Goal: Task Accomplishment & Management: Complete application form

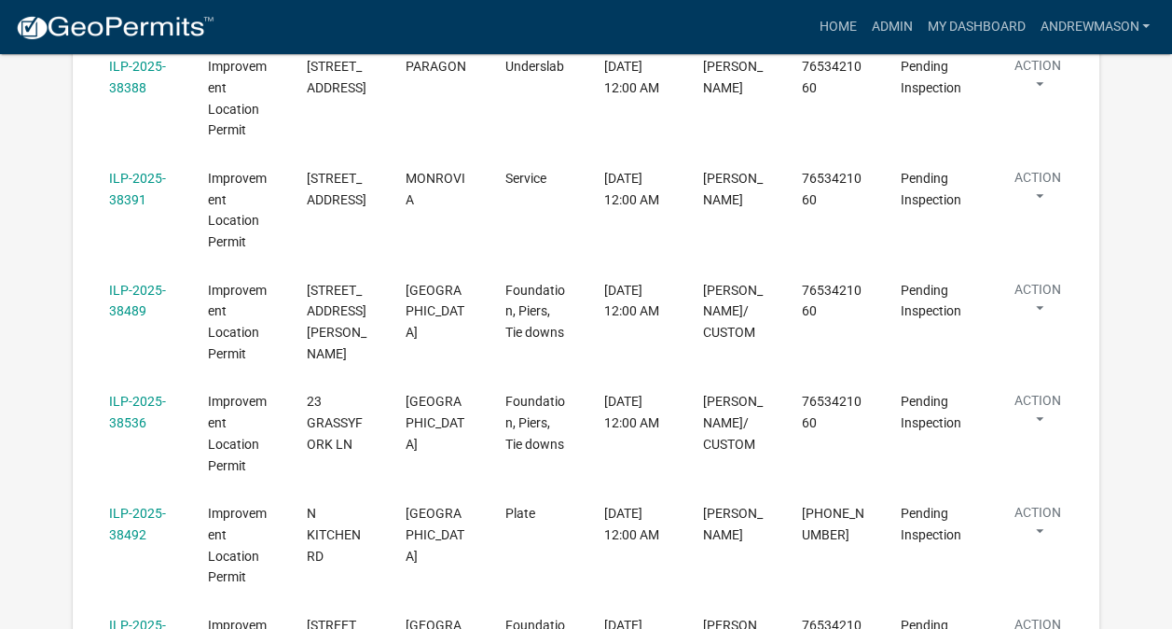
scroll to position [781, 0]
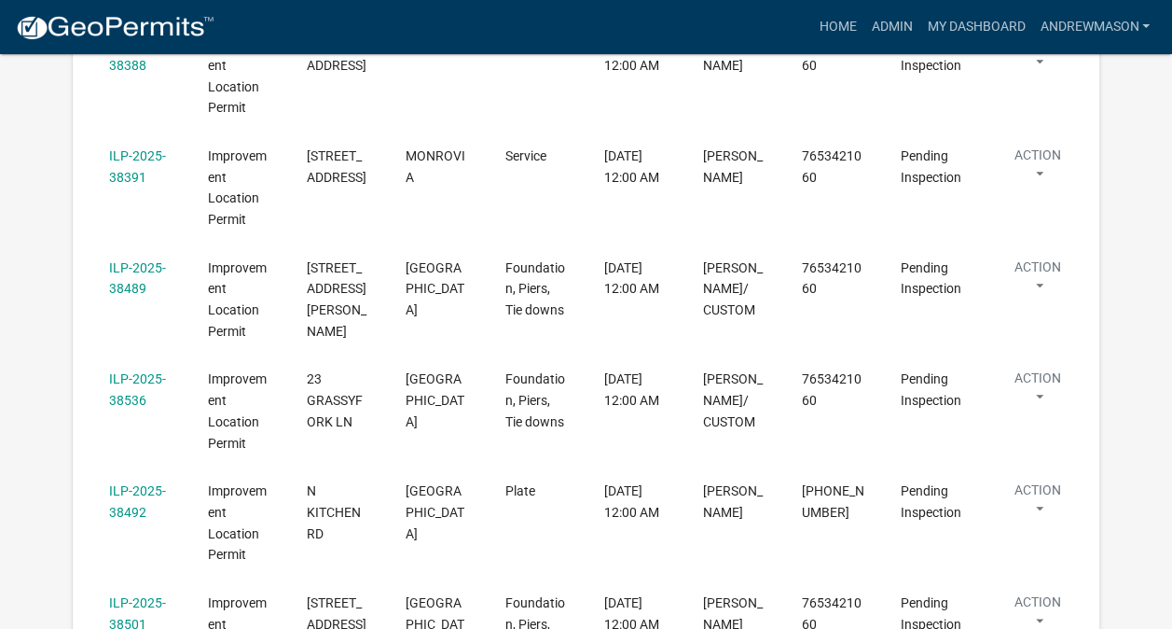
select select "3: 100"
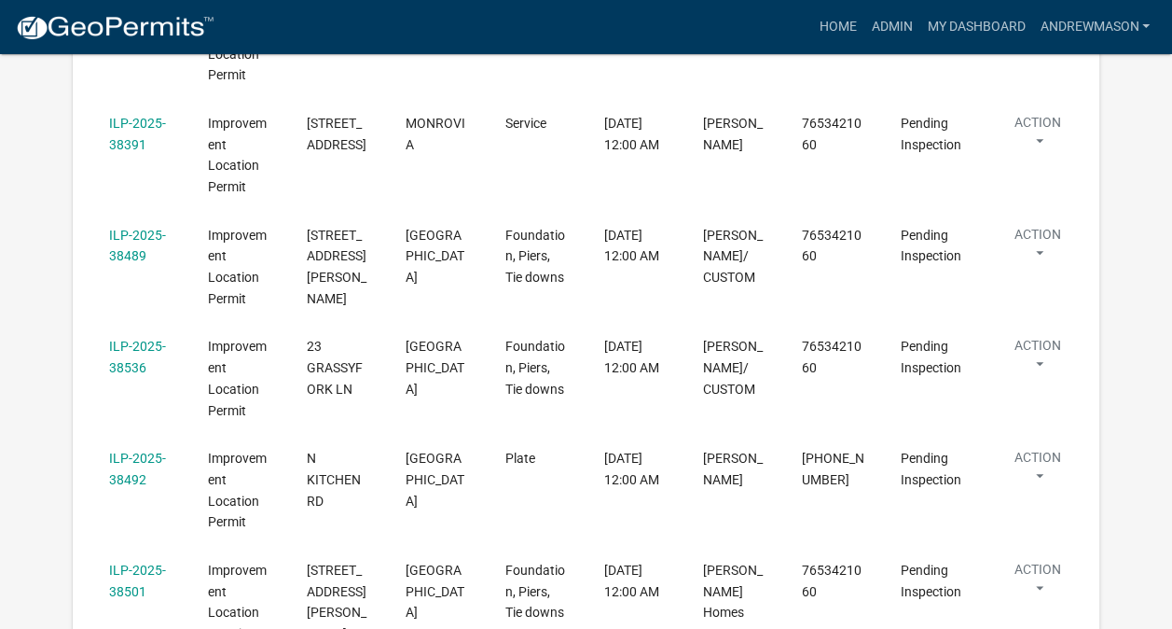
click at [132, 375] on link "ILP-2025-38536" at bounding box center [137, 357] width 57 height 36
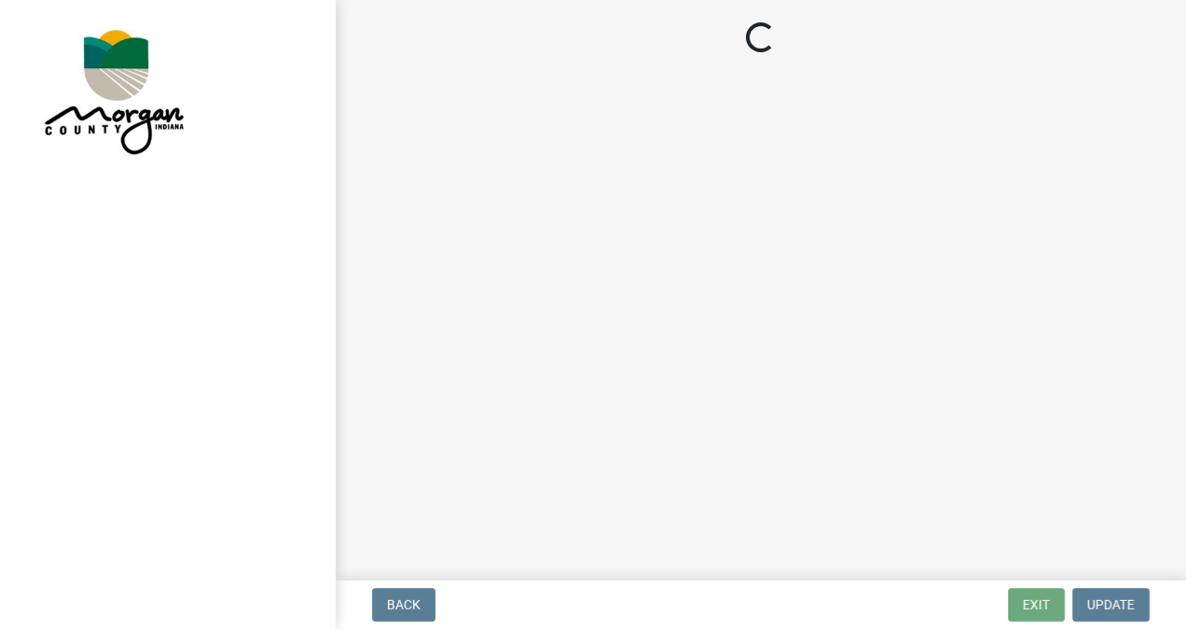
click at [1154, 555] on main "Loading..." at bounding box center [761, 286] width 850 height 573
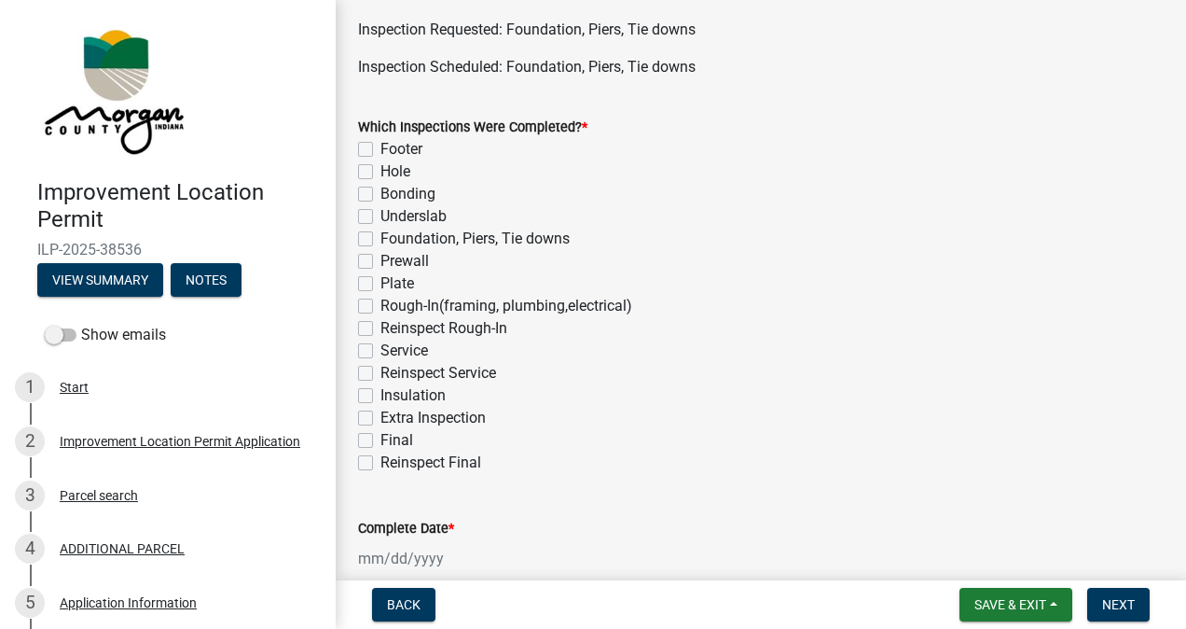
scroll to position [97, 0]
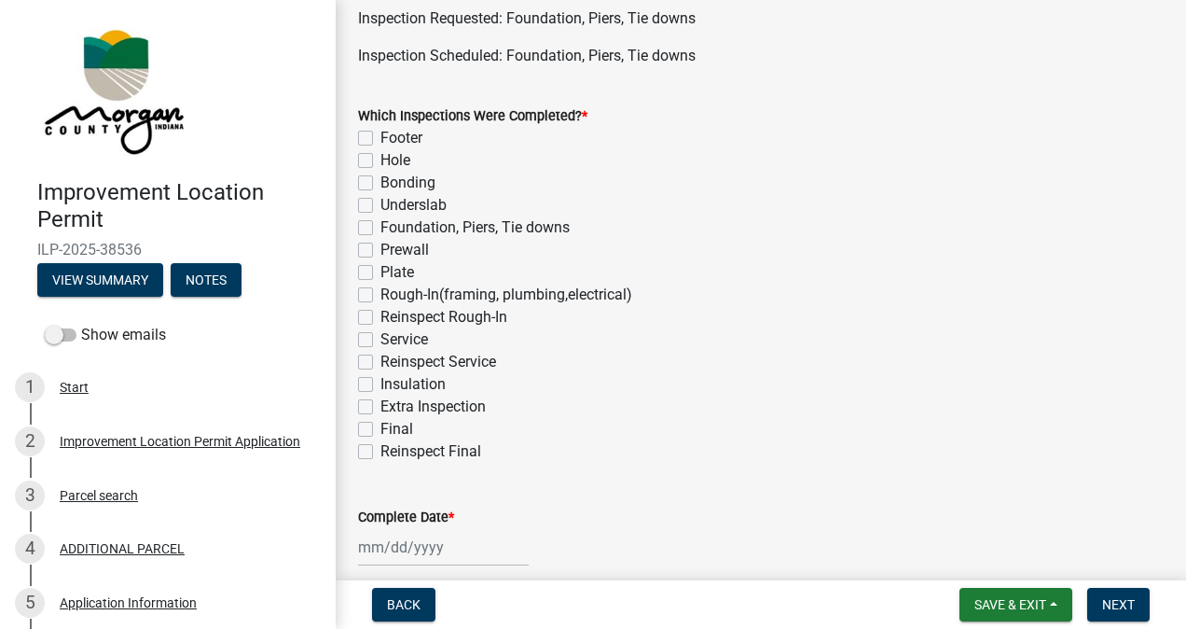
click at [380, 228] on label "Foundation, Piers, Tie downs" at bounding box center [474, 227] width 189 height 22
click at [380, 228] on input "Foundation, Piers, Tie downs" at bounding box center [386, 222] width 12 height 12
checkbox input "true"
checkbox input "false"
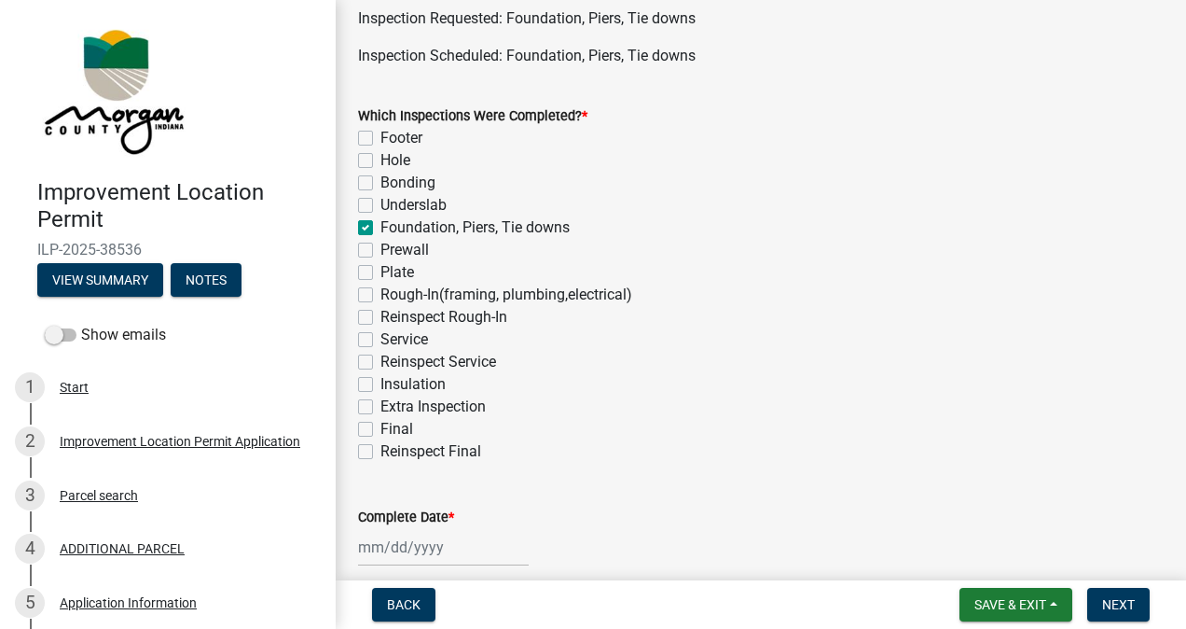
checkbox input "false"
checkbox input "true"
checkbox input "false"
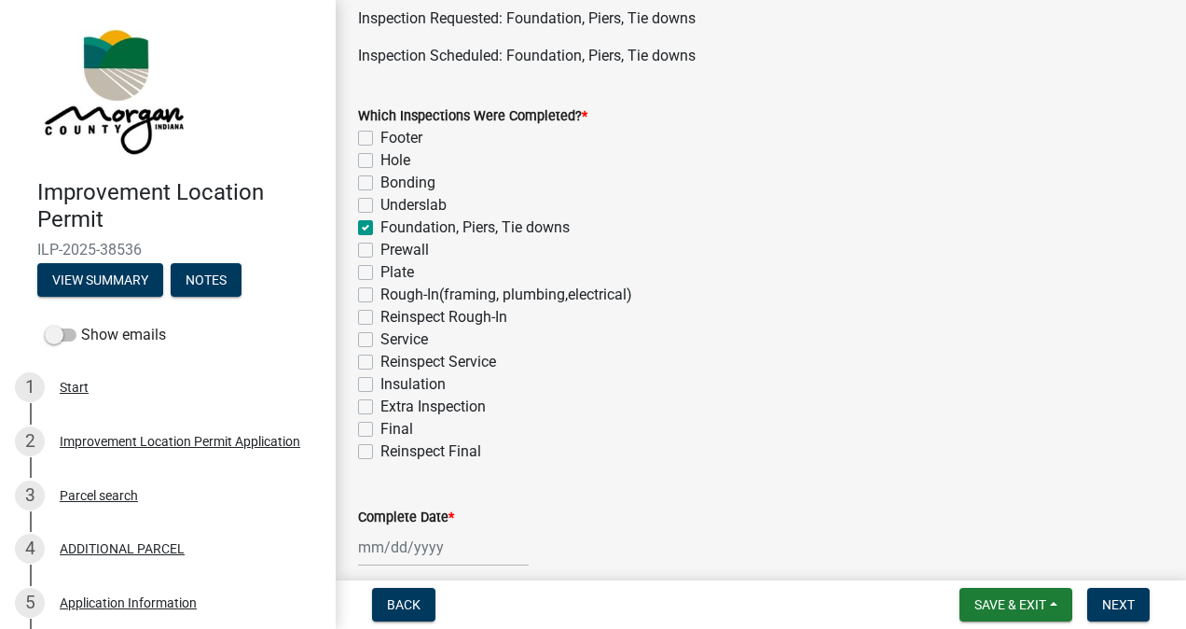
checkbox input "false"
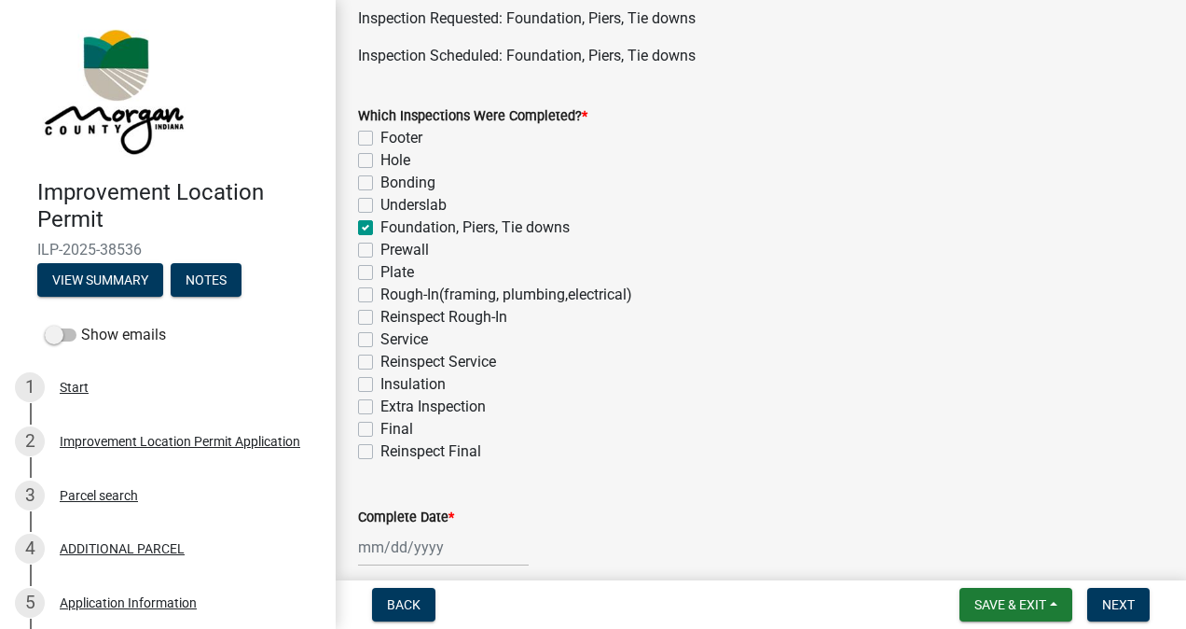
checkbox input "false"
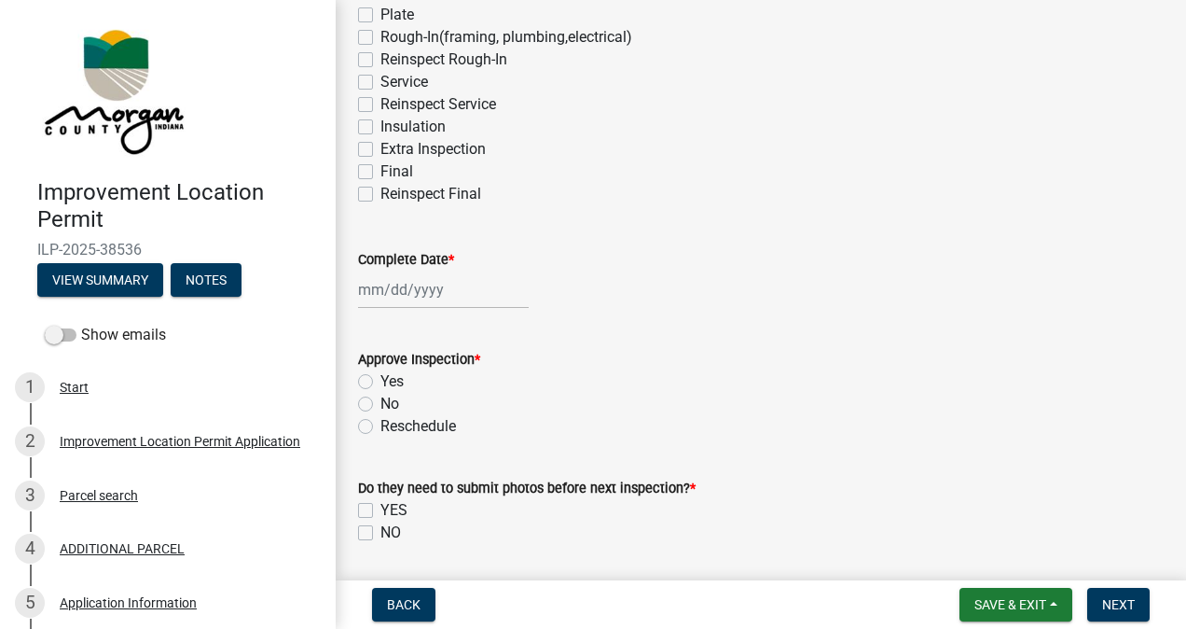
scroll to position [373, 0]
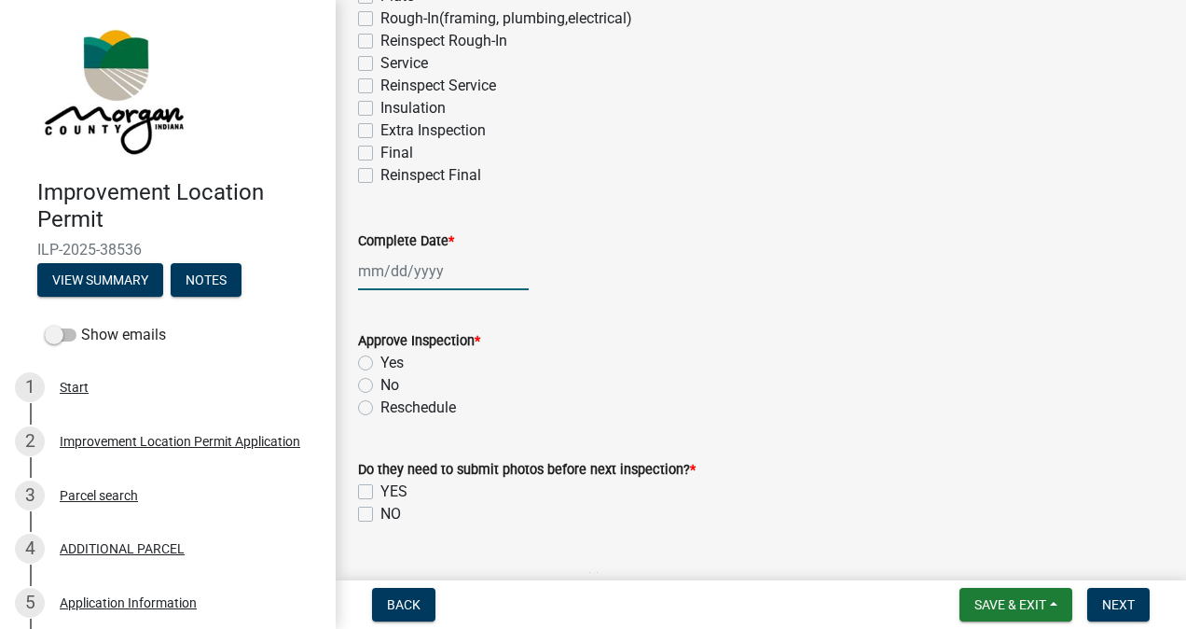
click at [443, 266] on div at bounding box center [443, 271] width 171 height 38
select select "9"
select select "2025"
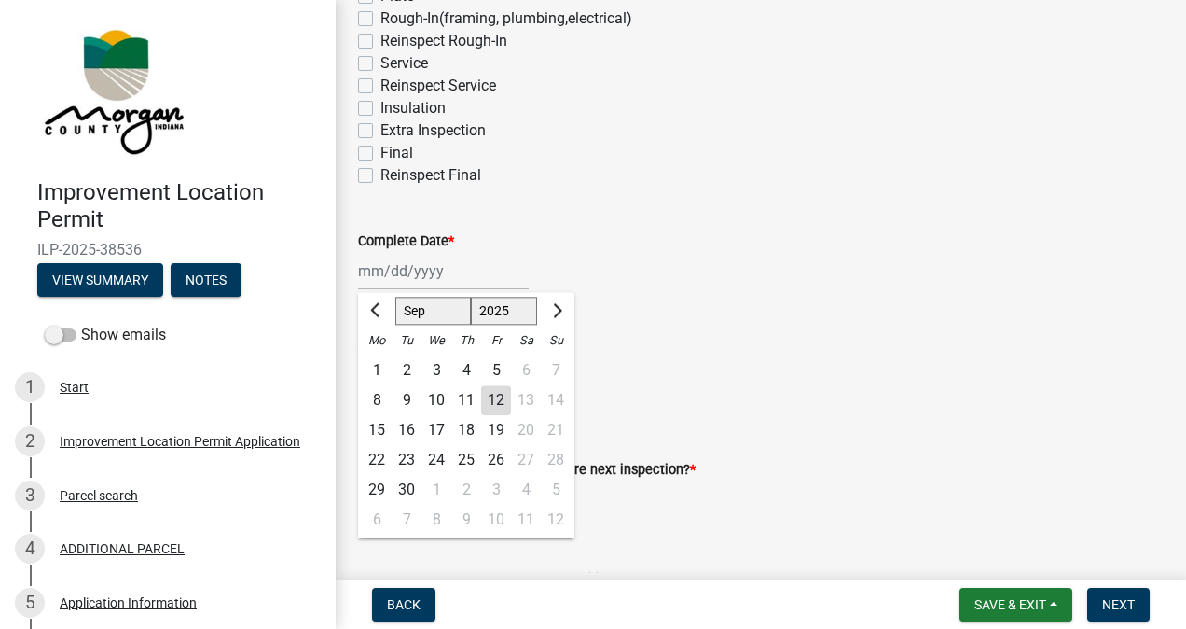
click at [499, 404] on div "12" at bounding box center [496, 400] width 30 height 30
type input "[DATE]"
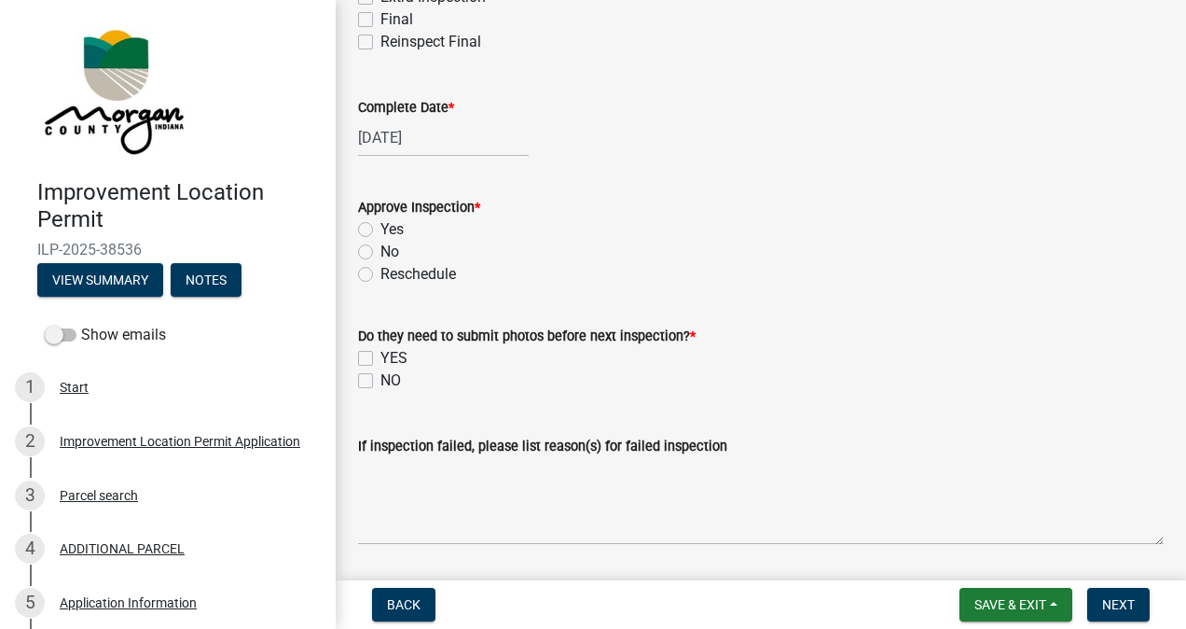
scroll to position [548, 0]
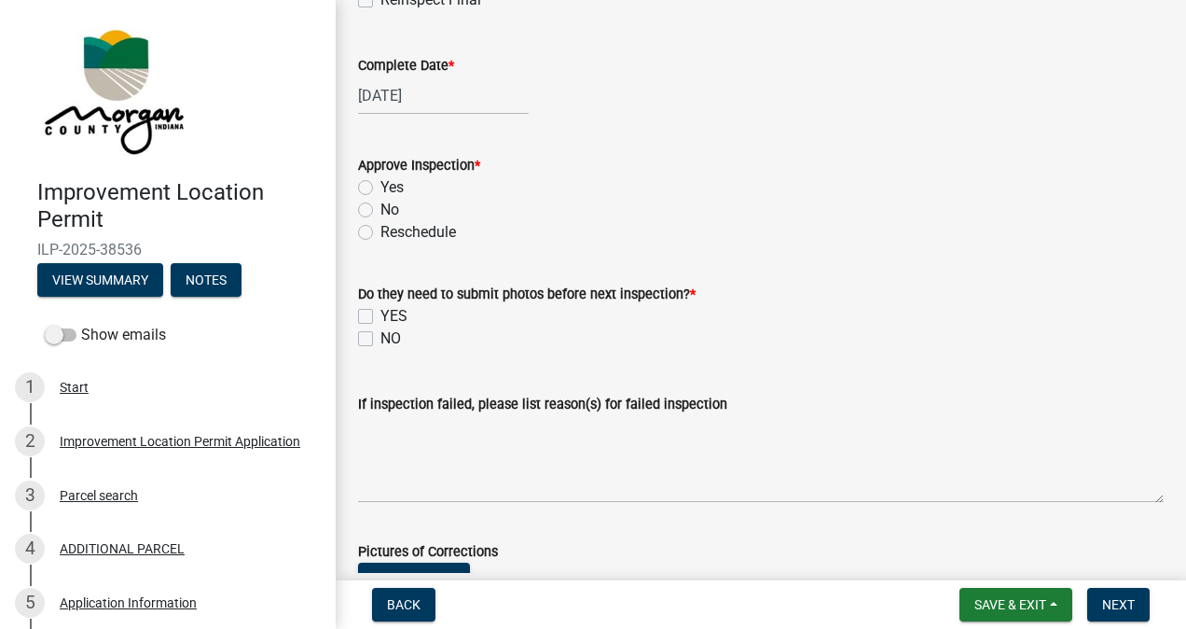
click at [380, 187] on label "Yes" at bounding box center [391, 187] width 23 height 22
click at [380, 187] on input "Yes" at bounding box center [386, 182] width 12 height 12
radio input "true"
click at [380, 339] on label "NO" at bounding box center [390, 338] width 21 height 22
click at [380, 339] on input "NO" at bounding box center [386, 333] width 12 height 12
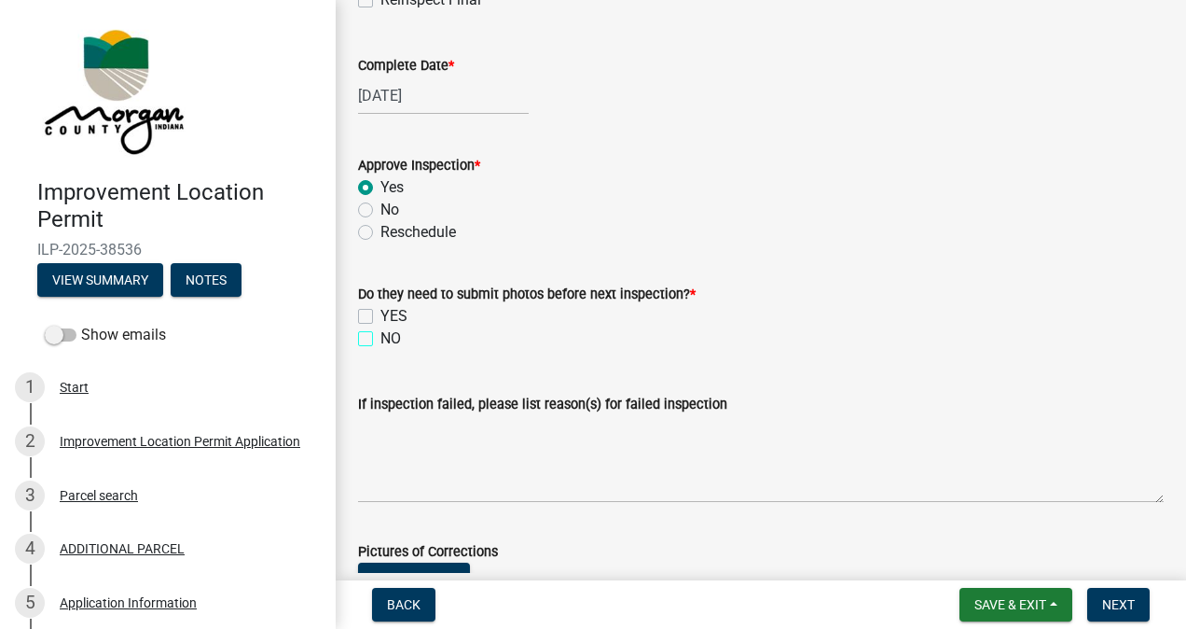
checkbox input "true"
checkbox input "false"
checkbox input "true"
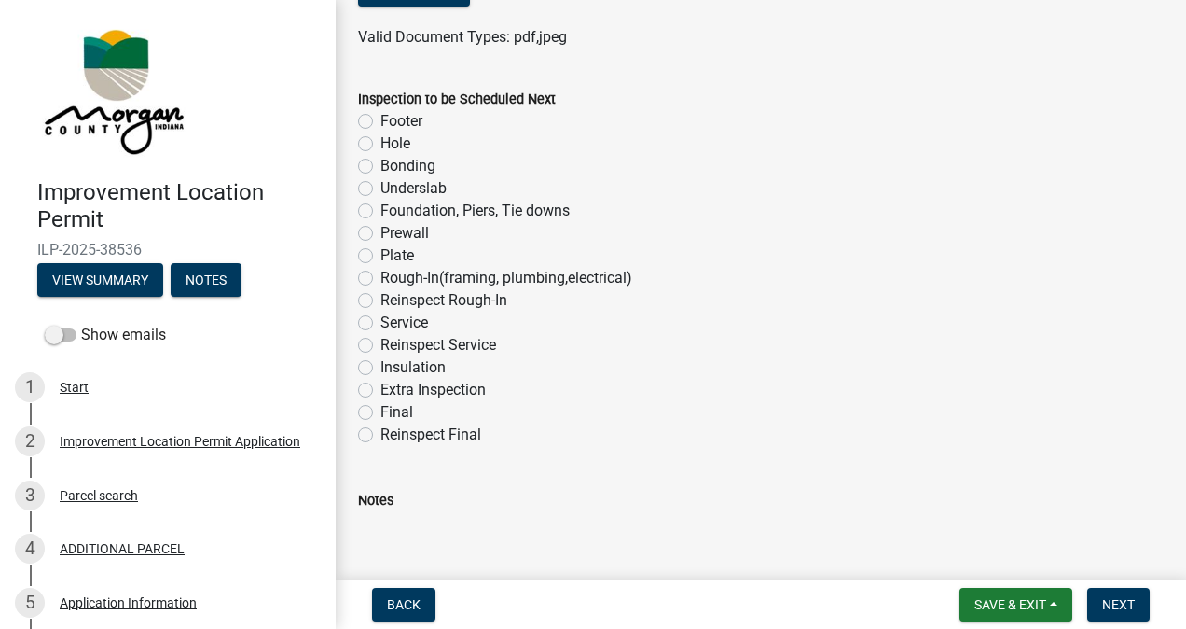
scroll to position [1138, 0]
click at [380, 256] on label "Plate" at bounding box center [397, 255] width 34 height 22
click at [380, 256] on input "Plate" at bounding box center [386, 250] width 12 height 12
radio input "true"
click at [477, 526] on textarea "Notes" at bounding box center [761, 555] width 806 height 88
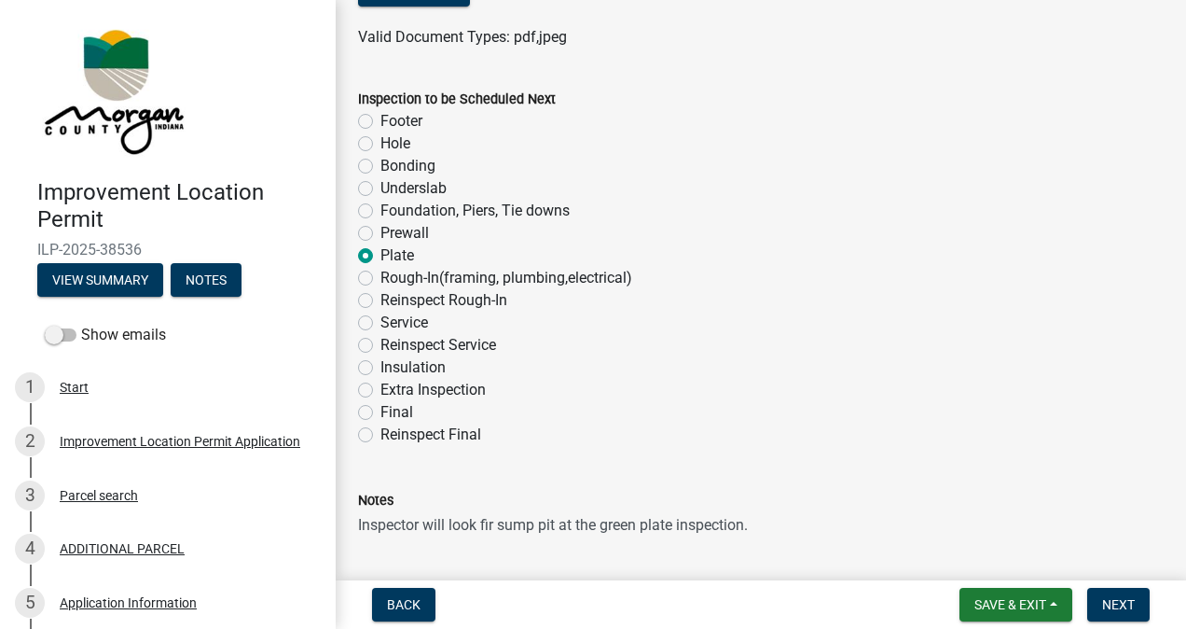
click at [493, 531] on textarea "Inspector will look fir sump pit at the green plate inspection." at bounding box center [761, 555] width 806 height 88
type textarea "Inspector will look for sump pit at the green plate inspection."
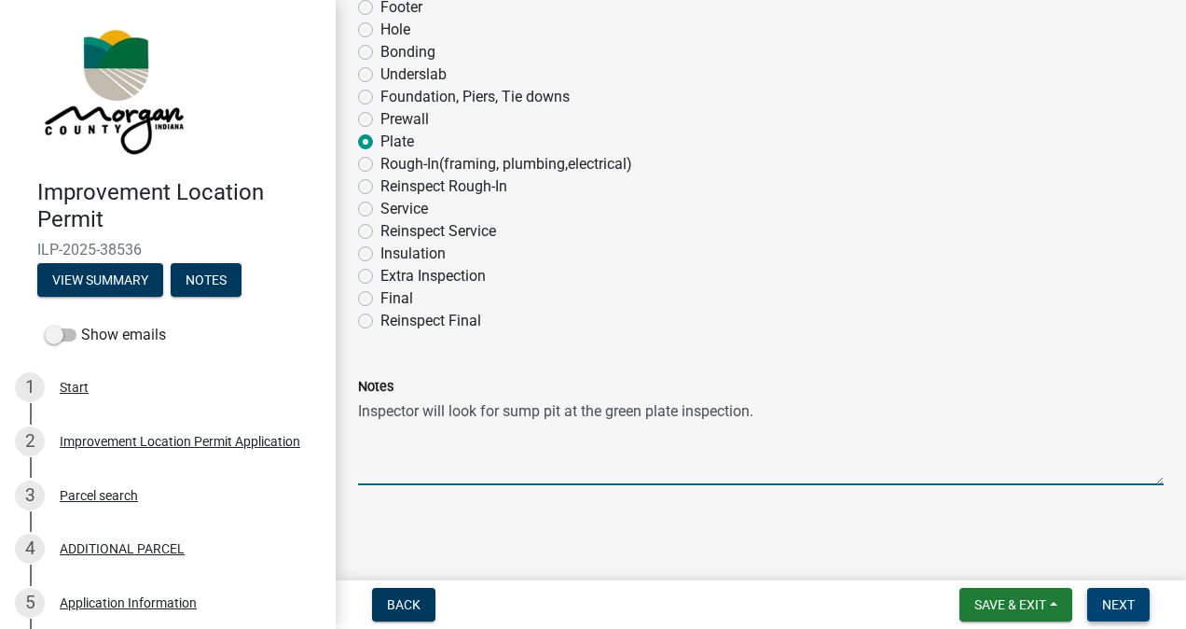
click at [1104, 610] on span "Next" at bounding box center [1118, 604] width 33 height 15
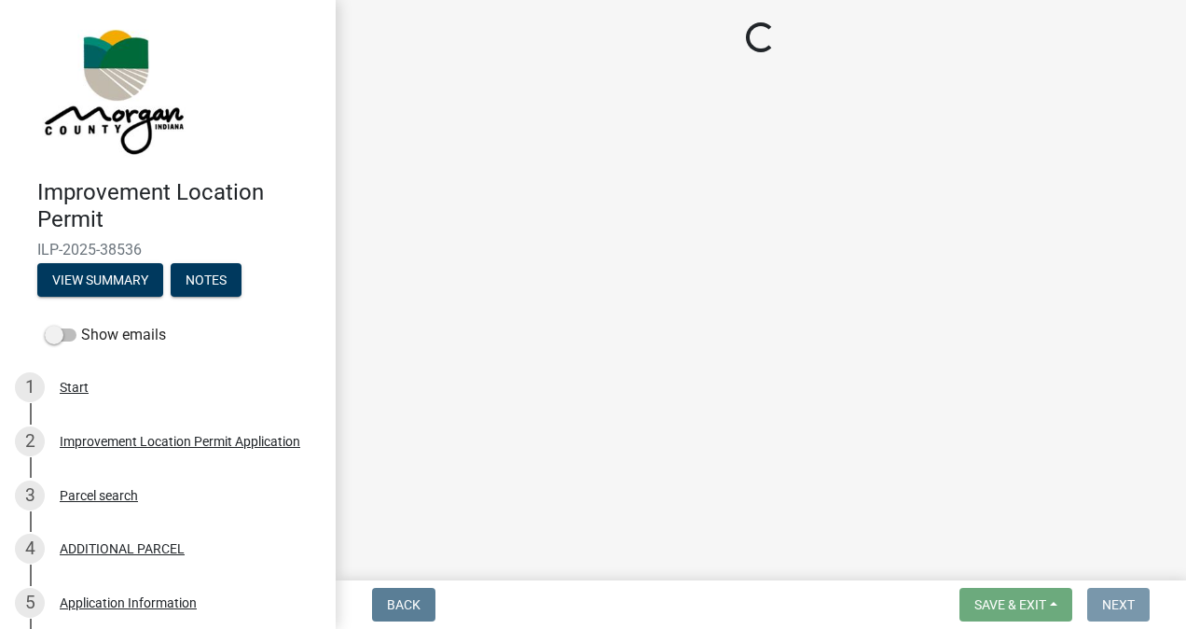
scroll to position [0, 0]
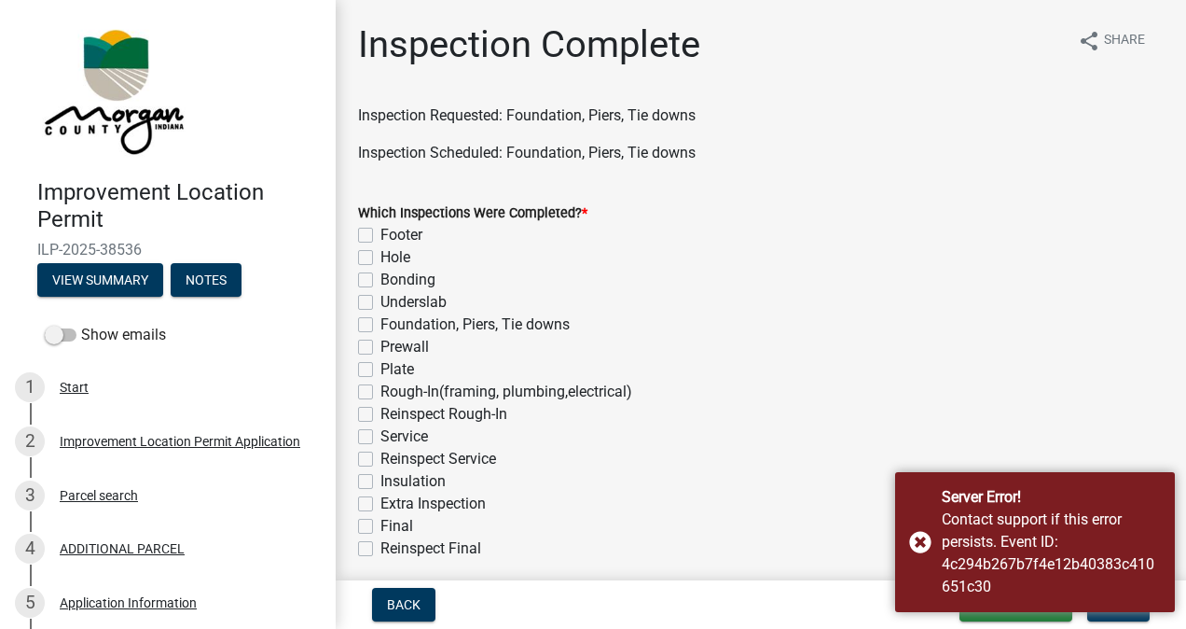
click at [919, 538] on div "Server Error! Contact support if this error persists. Event ID: 4c294b267b7f4e1…" at bounding box center [1035, 542] width 280 height 140
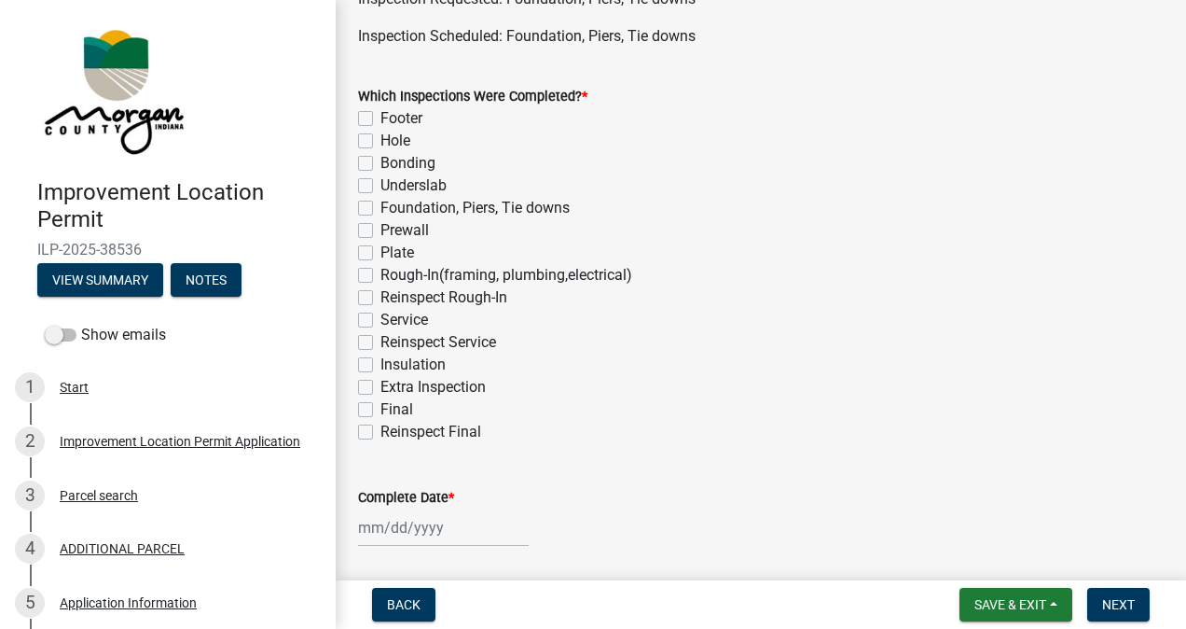
scroll to position [143, 0]
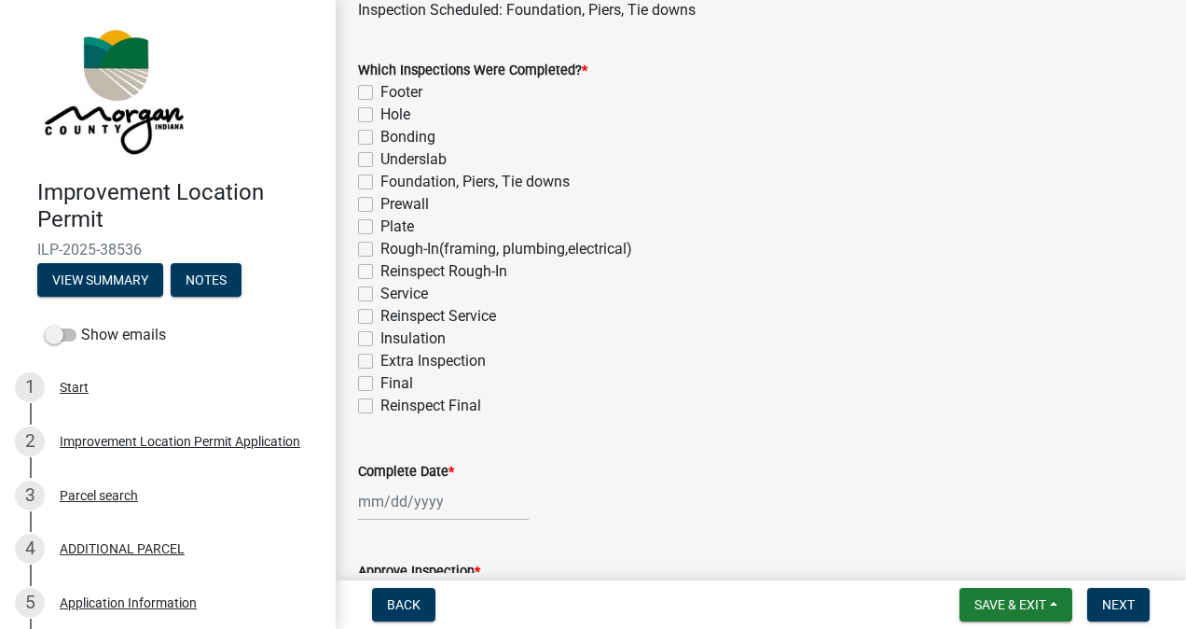
click at [380, 187] on label "Foundation, Piers, Tie downs" at bounding box center [474, 182] width 189 height 22
click at [380, 183] on input "Foundation, Piers, Tie downs" at bounding box center [386, 177] width 12 height 12
checkbox input "true"
checkbox input "false"
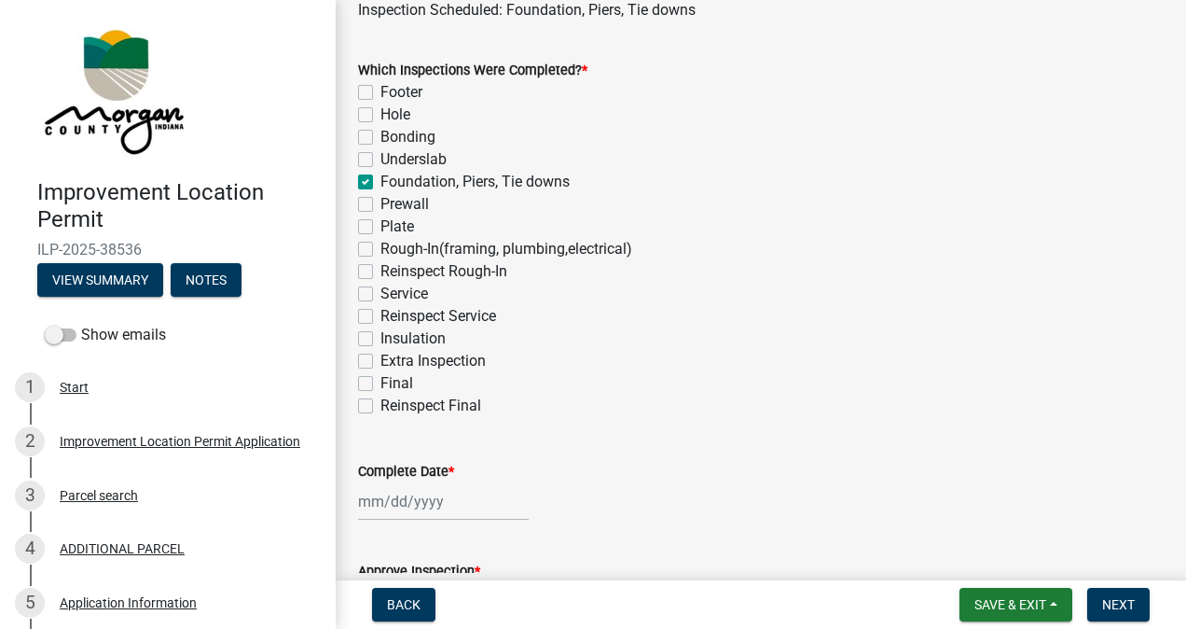
checkbox input "false"
checkbox input "true"
checkbox input "false"
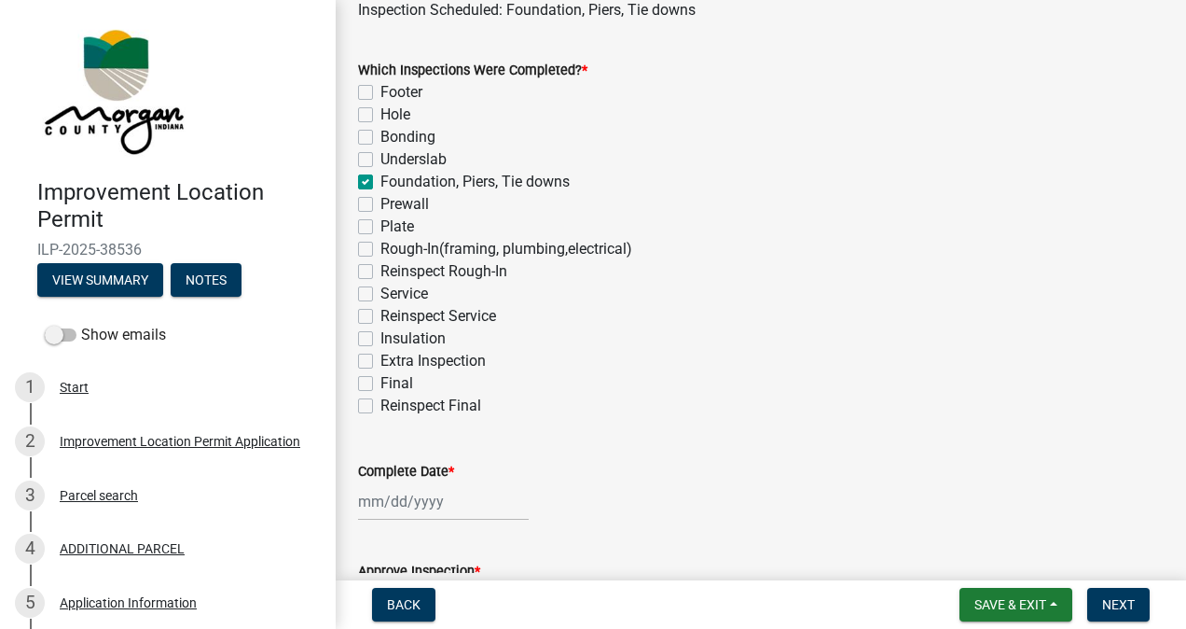
checkbox input "false"
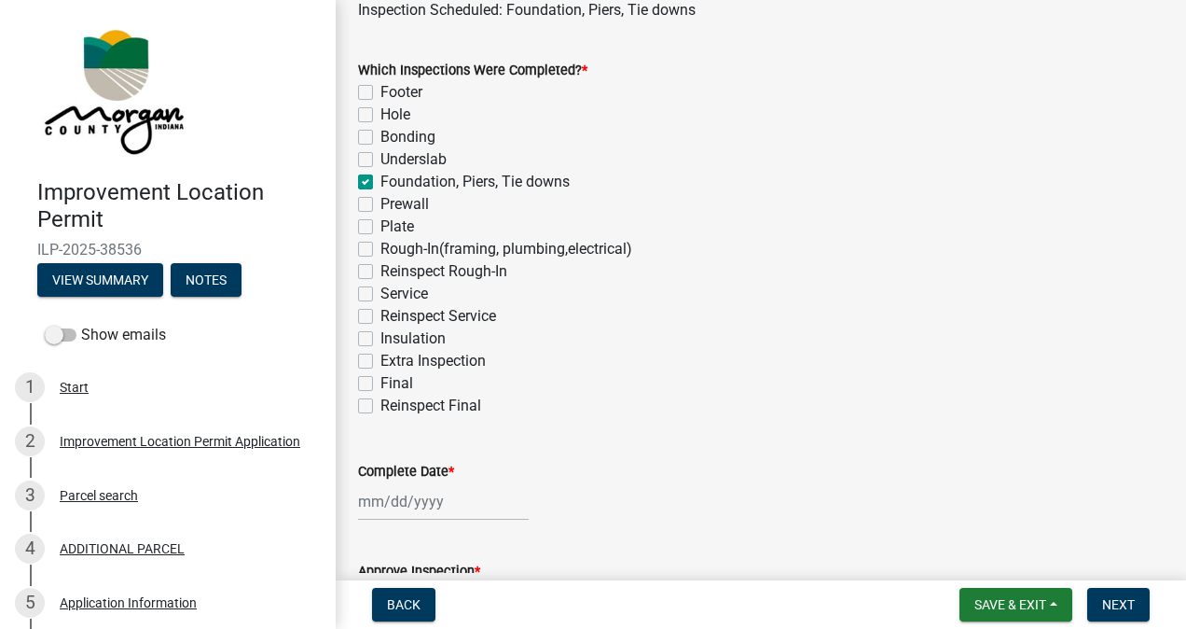
checkbox input "false"
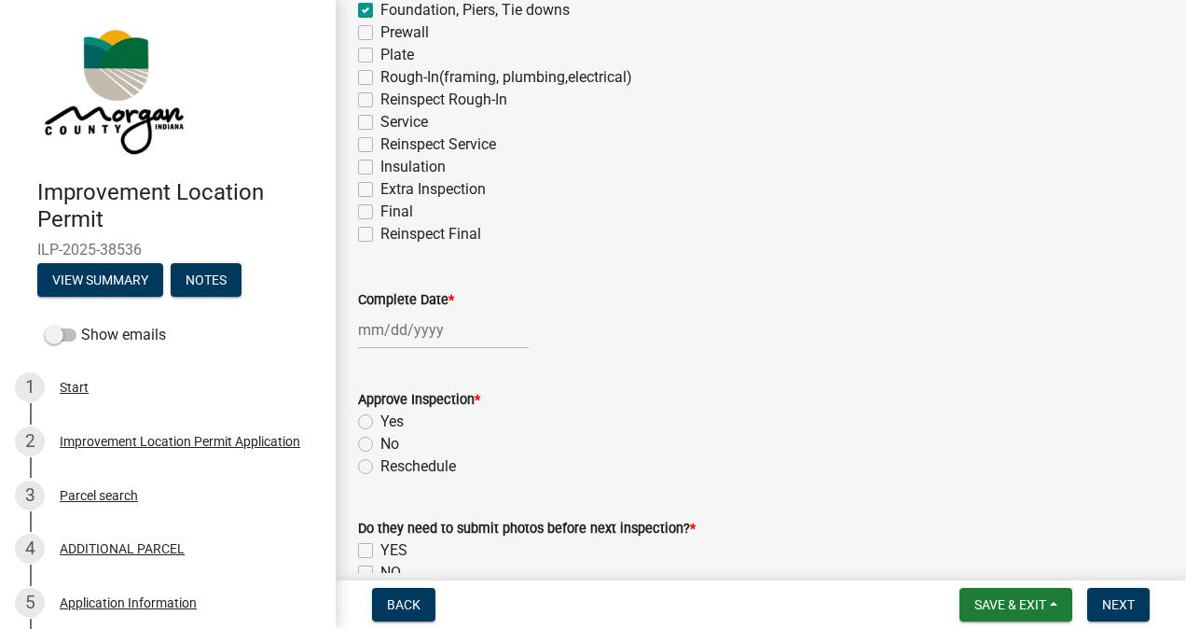
scroll to position [400, 0]
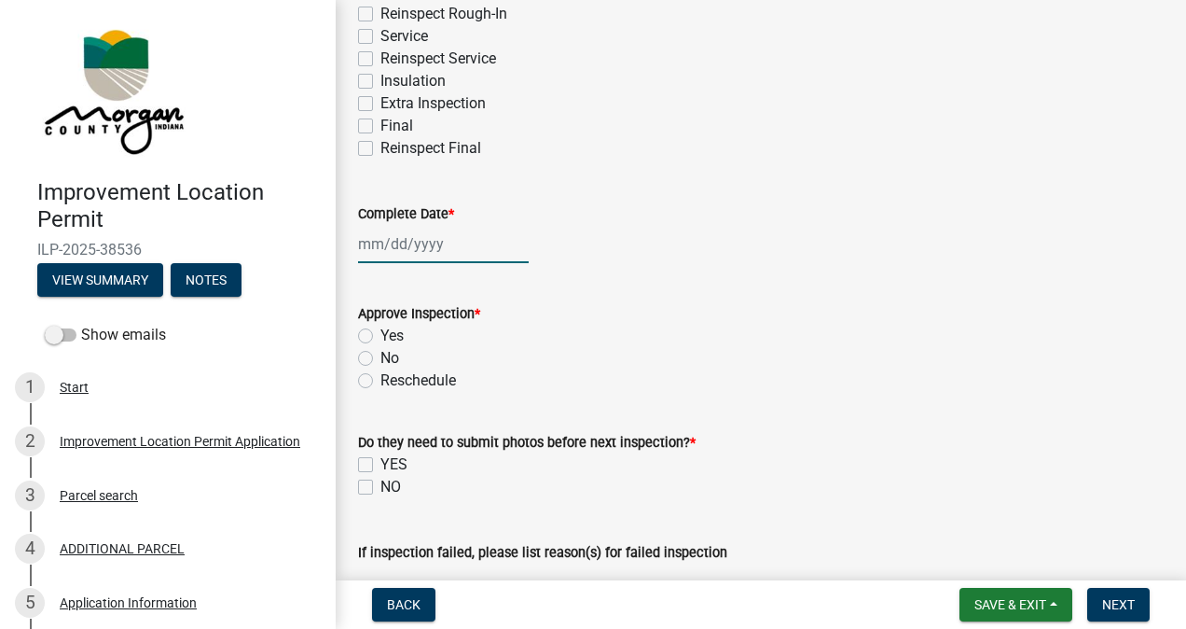
click at [416, 238] on div at bounding box center [443, 244] width 171 height 38
select select "9"
select select "2025"
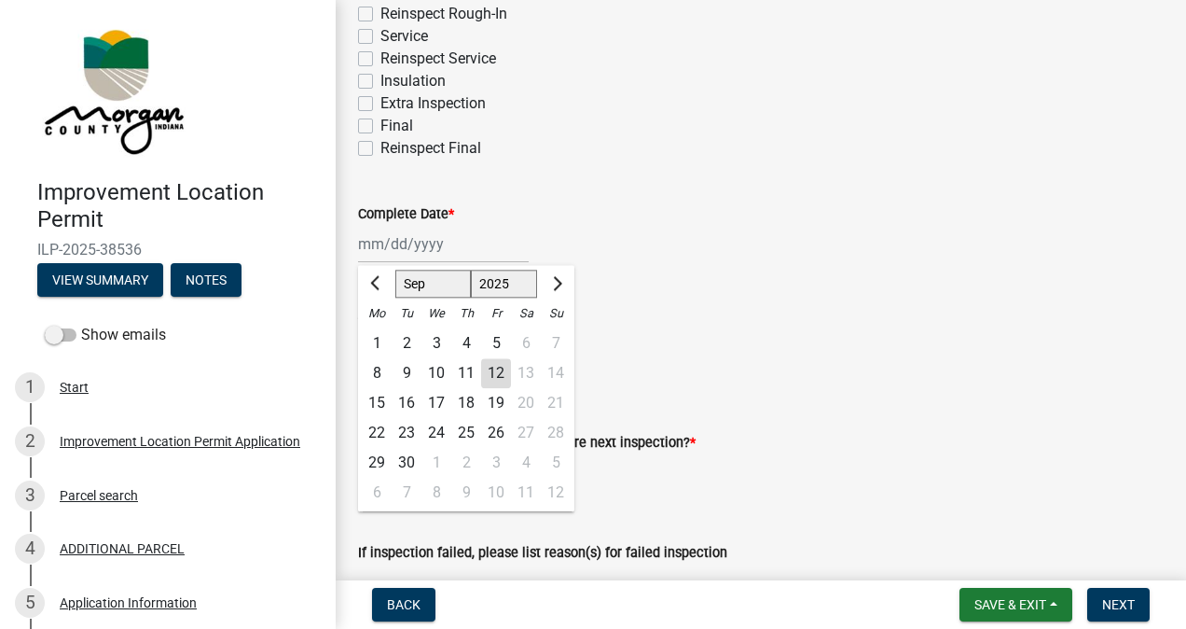
click at [502, 369] on div "12" at bounding box center [496, 373] width 30 height 30
type input "[DATE]"
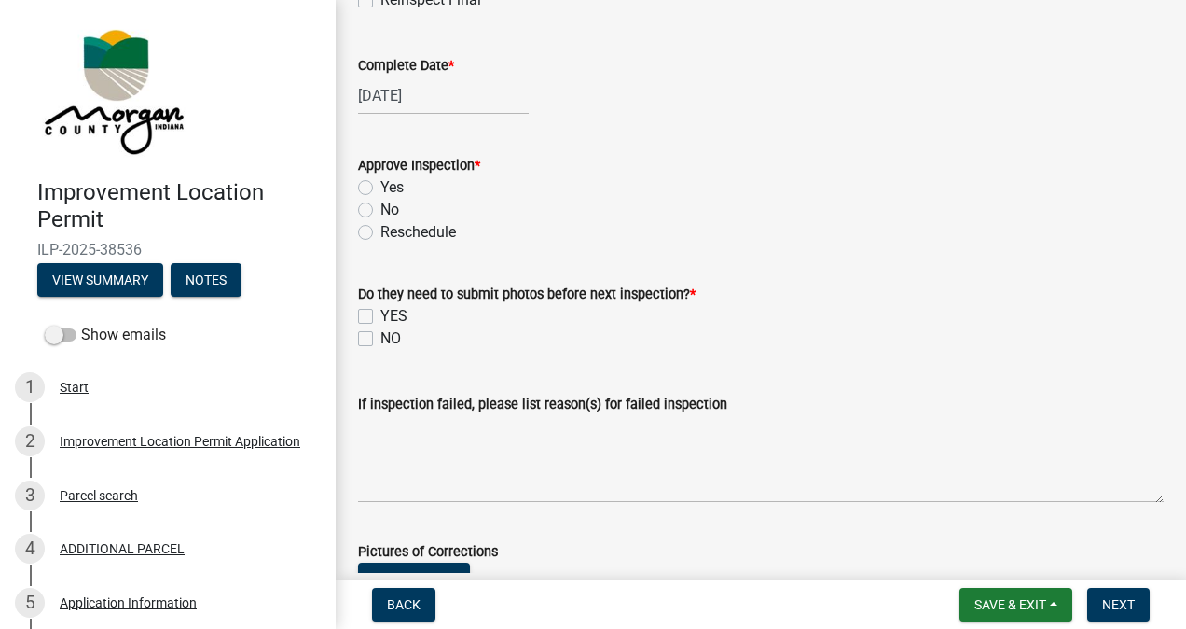
scroll to position [584, 0]
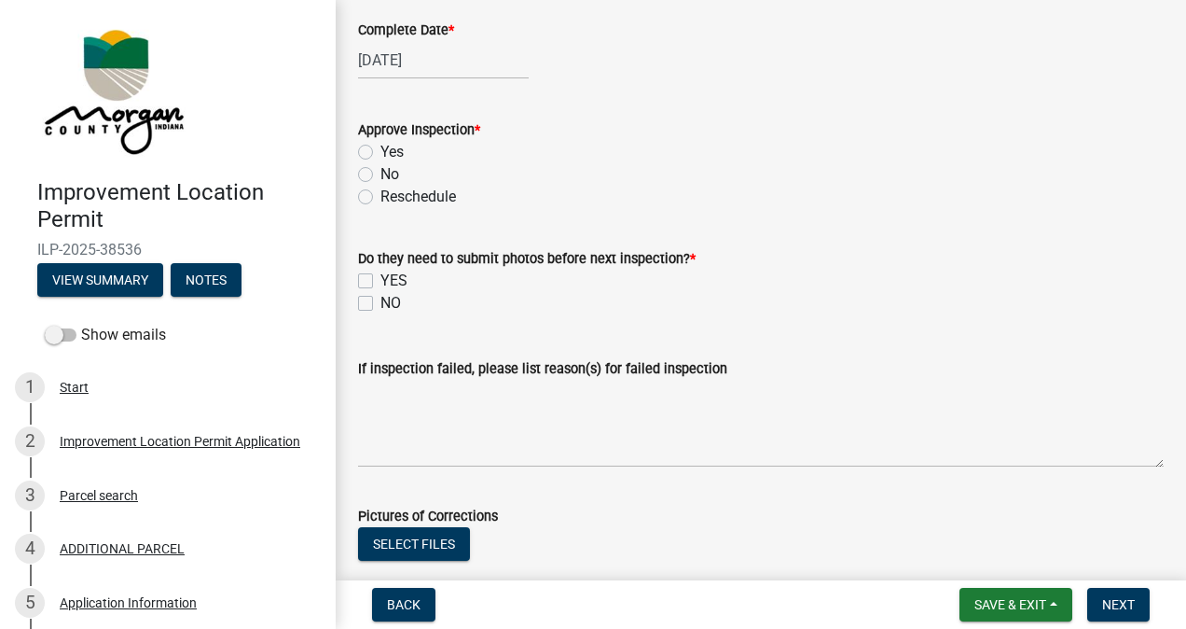
click at [380, 151] on label "Yes" at bounding box center [391, 152] width 23 height 22
click at [380, 151] on input "Yes" at bounding box center [386, 147] width 12 height 12
radio input "true"
click at [380, 302] on label "NO" at bounding box center [390, 303] width 21 height 22
click at [380, 302] on input "NO" at bounding box center [386, 298] width 12 height 12
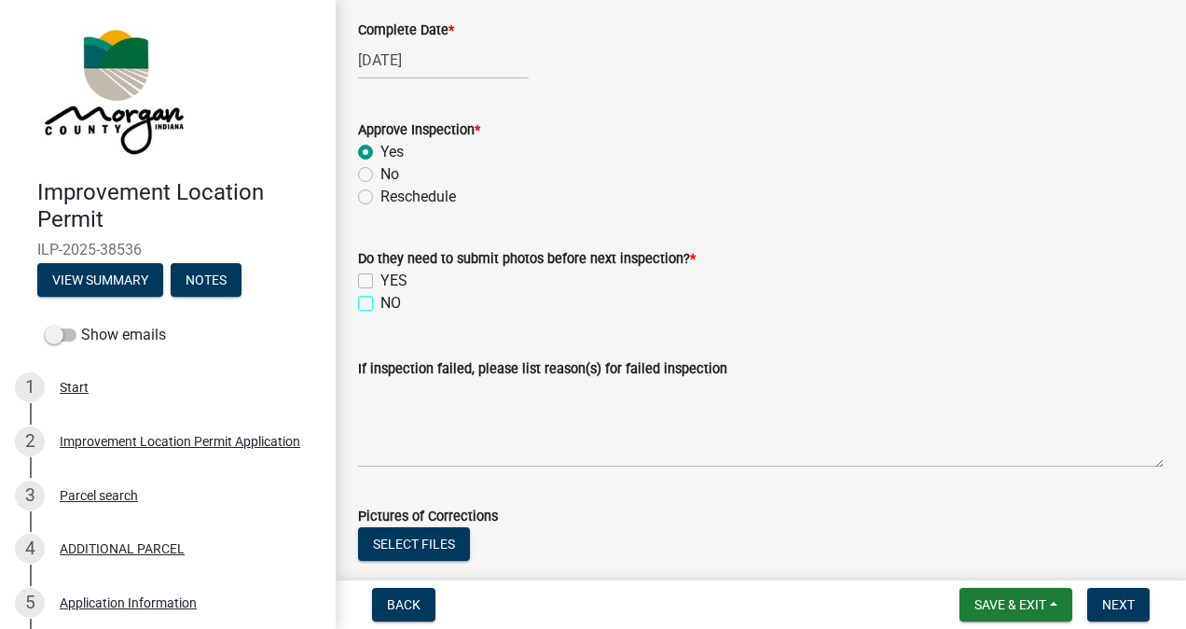
checkbox input "true"
checkbox input "false"
checkbox input "true"
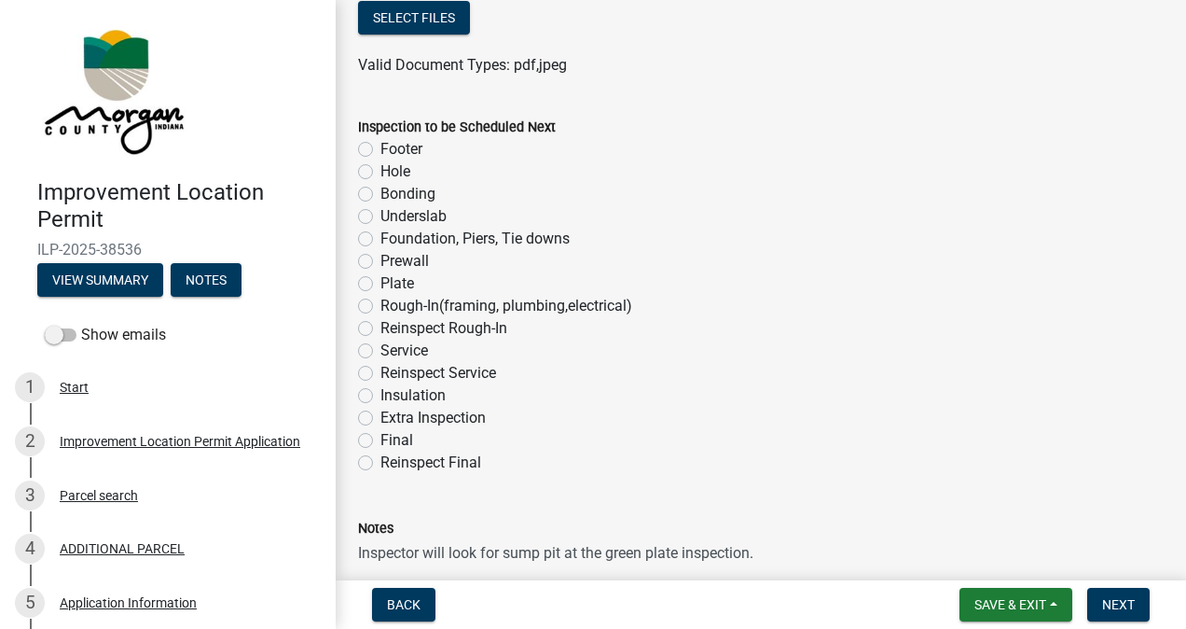
scroll to position [1138, 0]
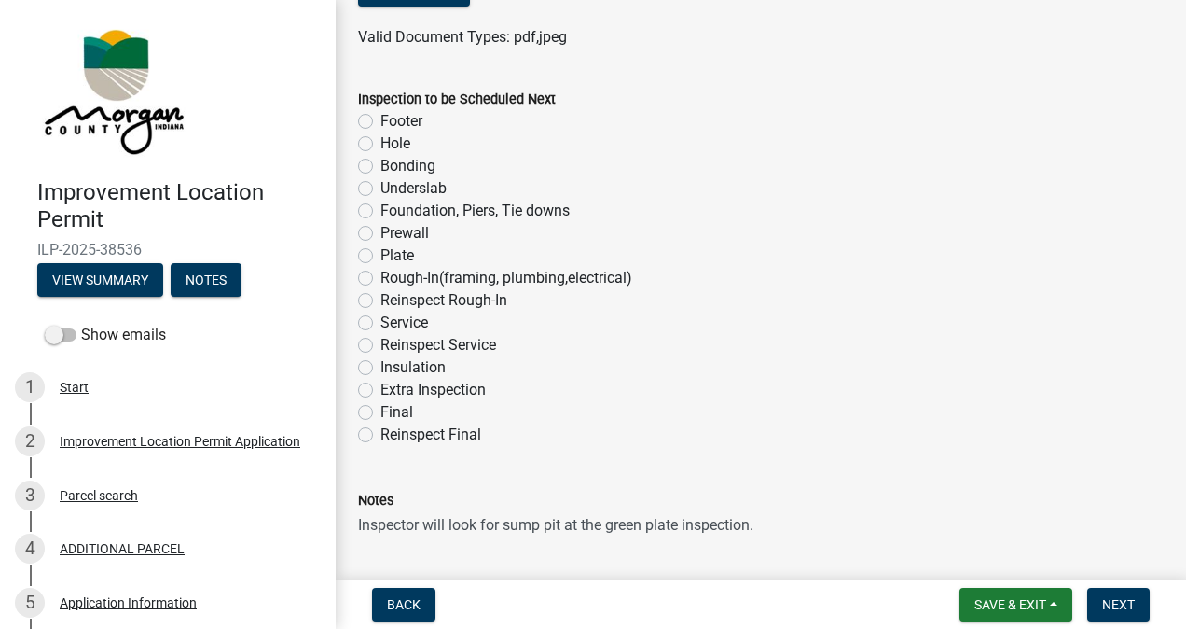
click at [380, 256] on label "Plate" at bounding box center [397, 255] width 34 height 22
click at [380, 256] on input "Plate" at bounding box center [386, 250] width 12 height 12
radio input "true"
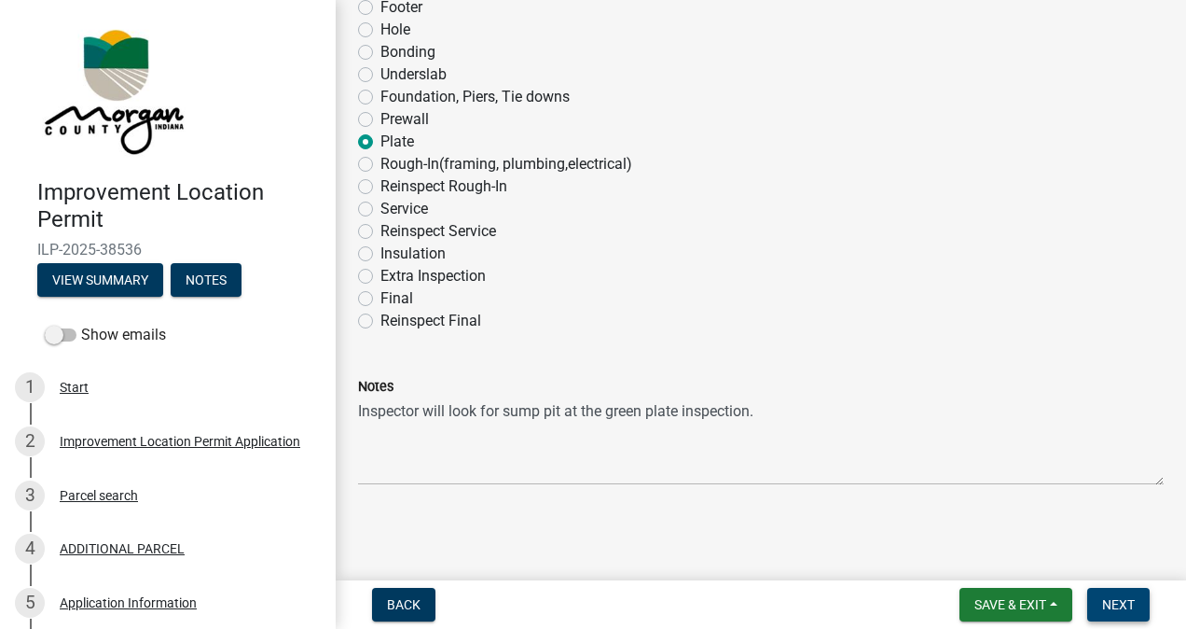
click at [1107, 601] on span "Next" at bounding box center [1118, 604] width 33 height 15
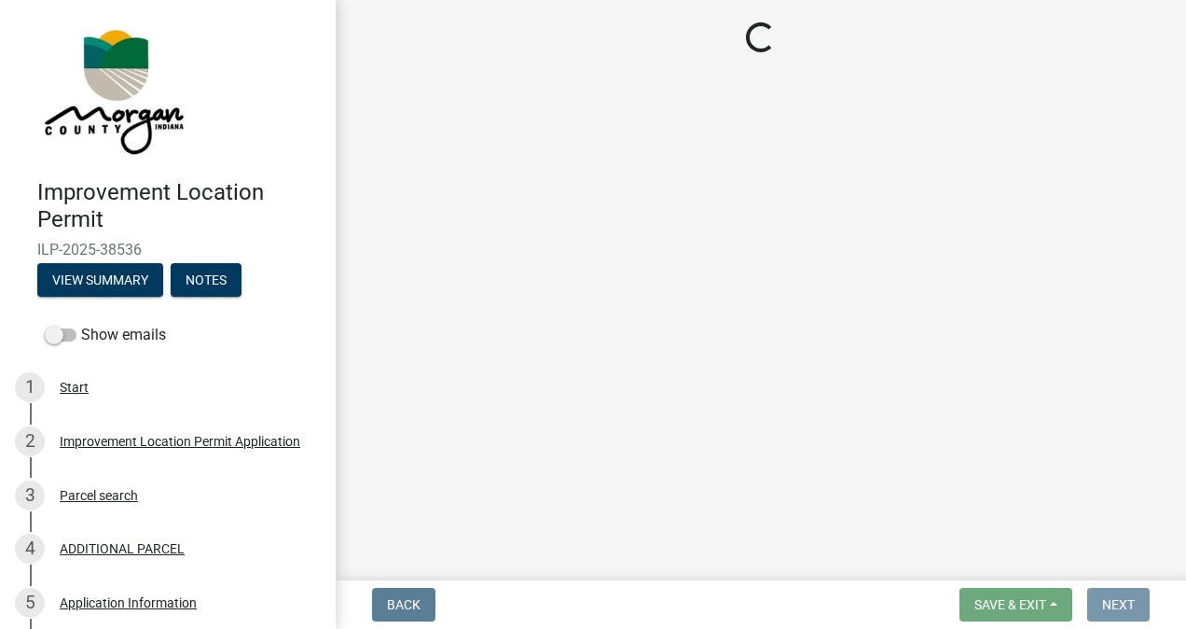
scroll to position [0, 0]
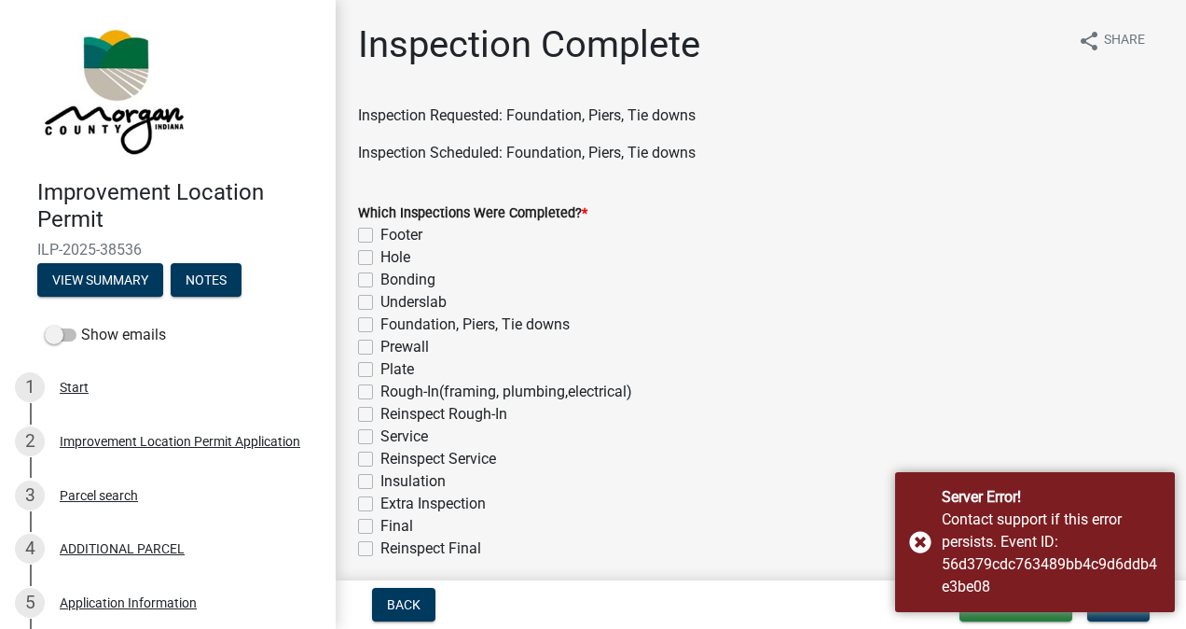
click at [921, 533] on div "Server Error! Contact support if this error persists. Event ID: 56d379cdc763489…" at bounding box center [1035, 542] width 280 height 140
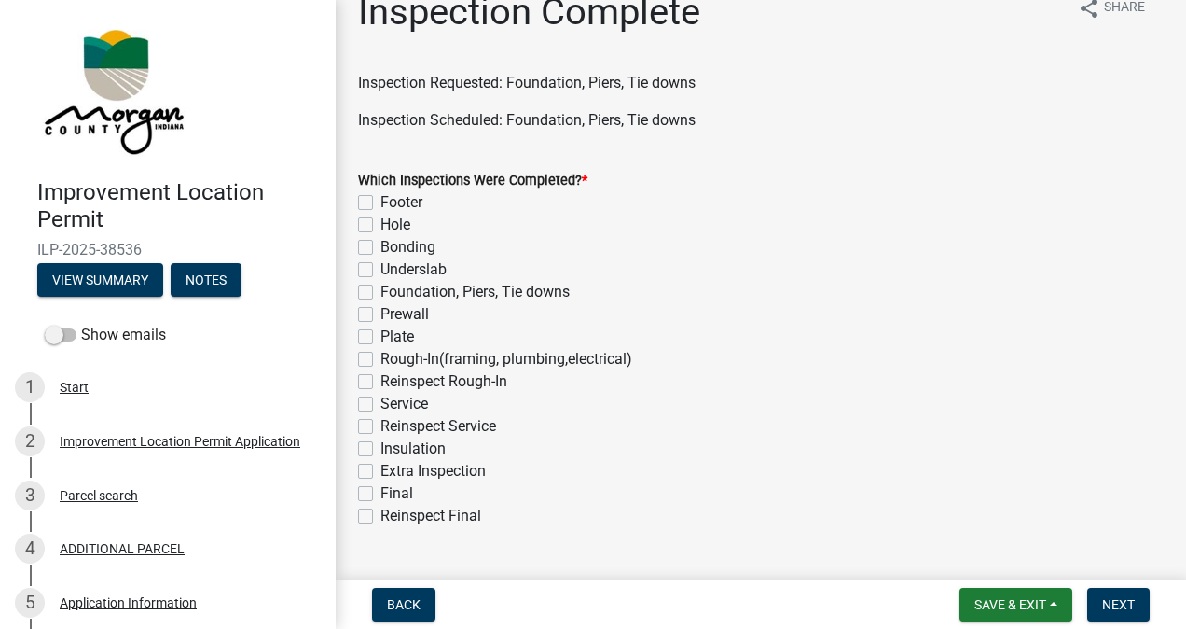
scroll to position [35, 0]
click at [380, 289] on label "Foundation, Piers, Tie downs" at bounding box center [474, 290] width 189 height 22
click at [380, 289] on input "Foundation, Piers, Tie downs" at bounding box center [386, 285] width 12 height 12
checkbox input "true"
checkbox input "false"
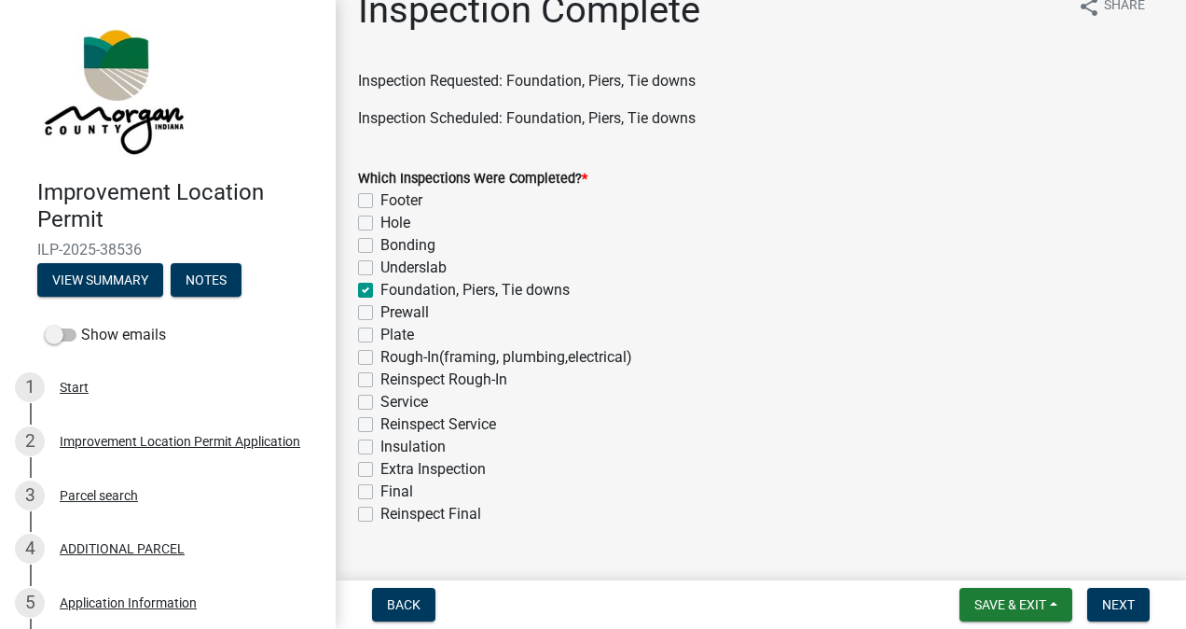
checkbox input "false"
checkbox input "true"
checkbox input "false"
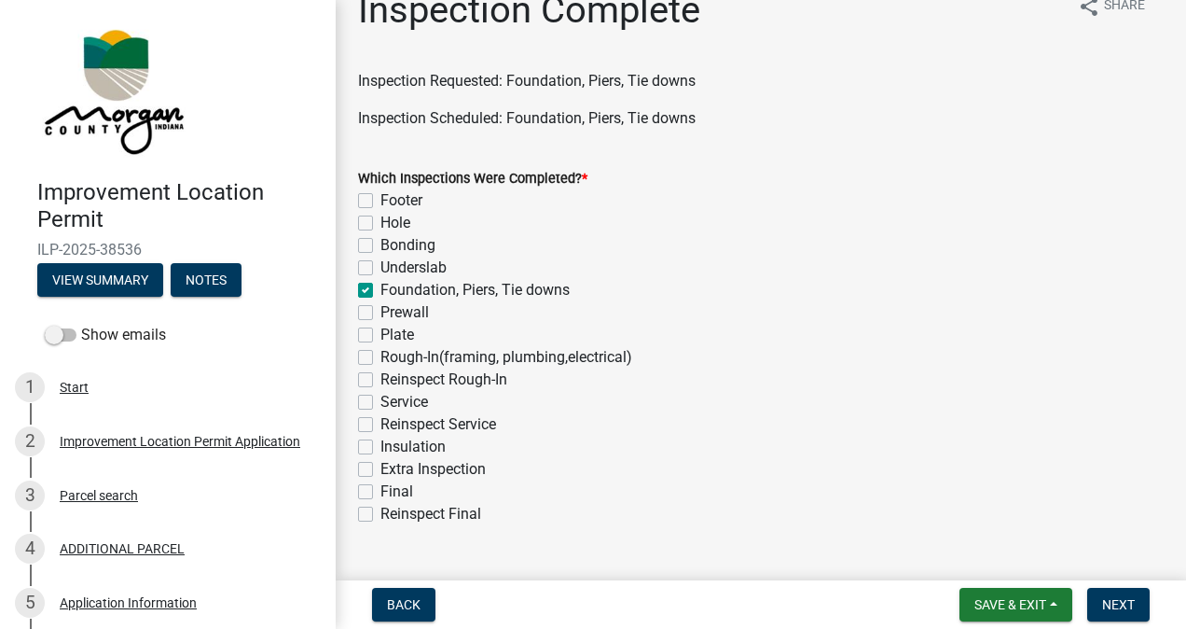
checkbox input "false"
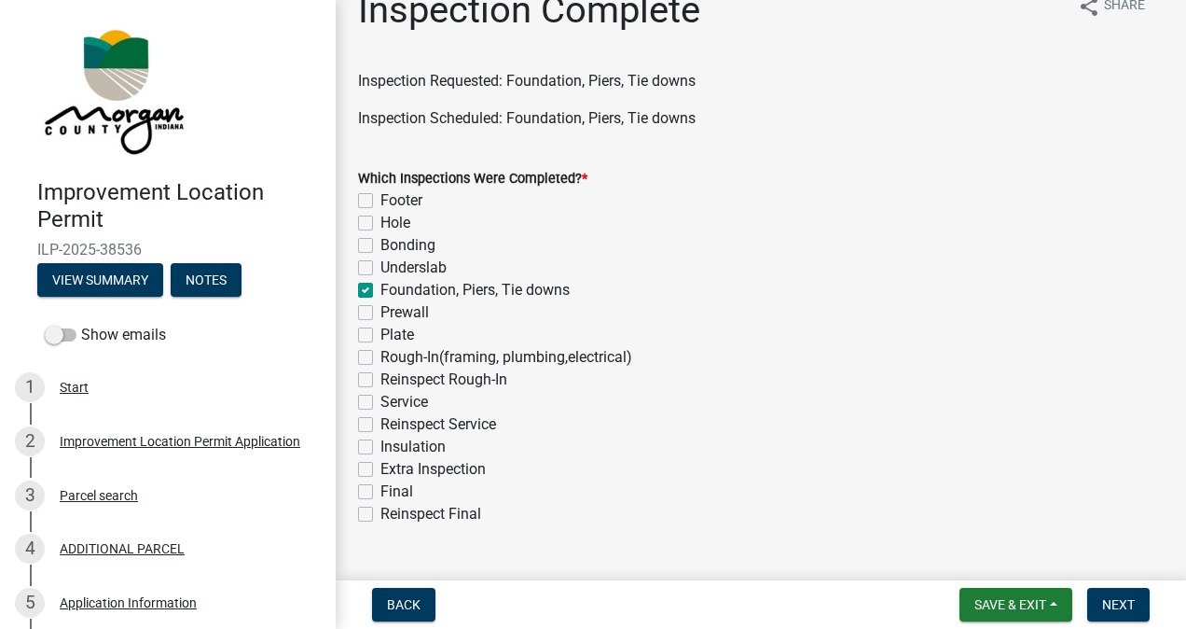
checkbox input "false"
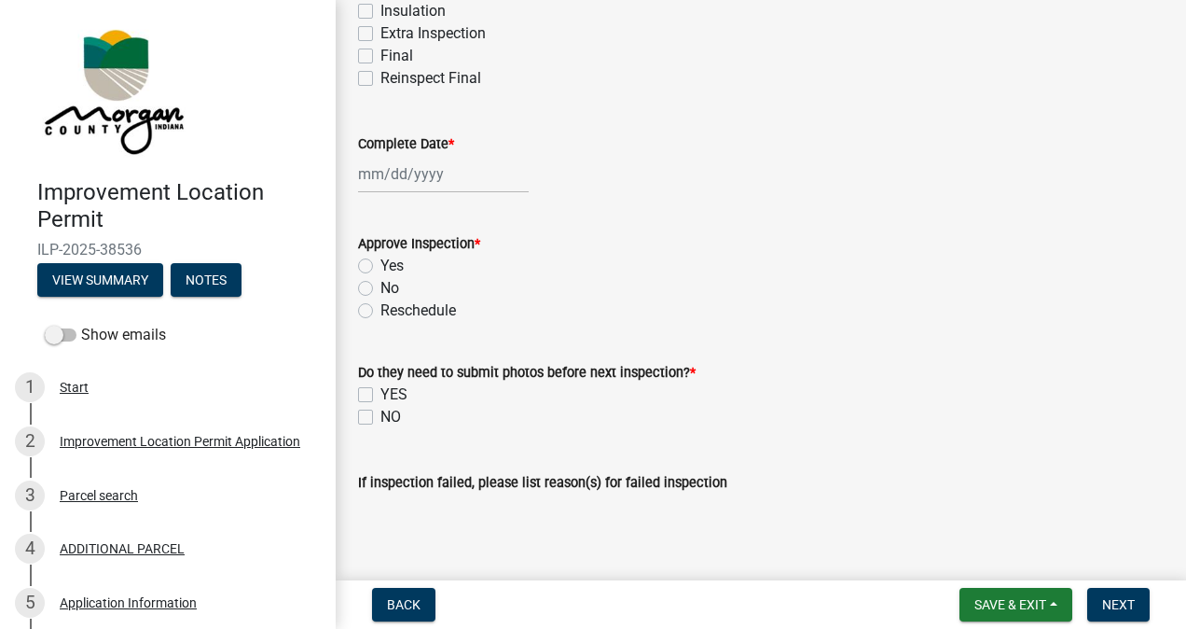
scroll to position [485, 0]
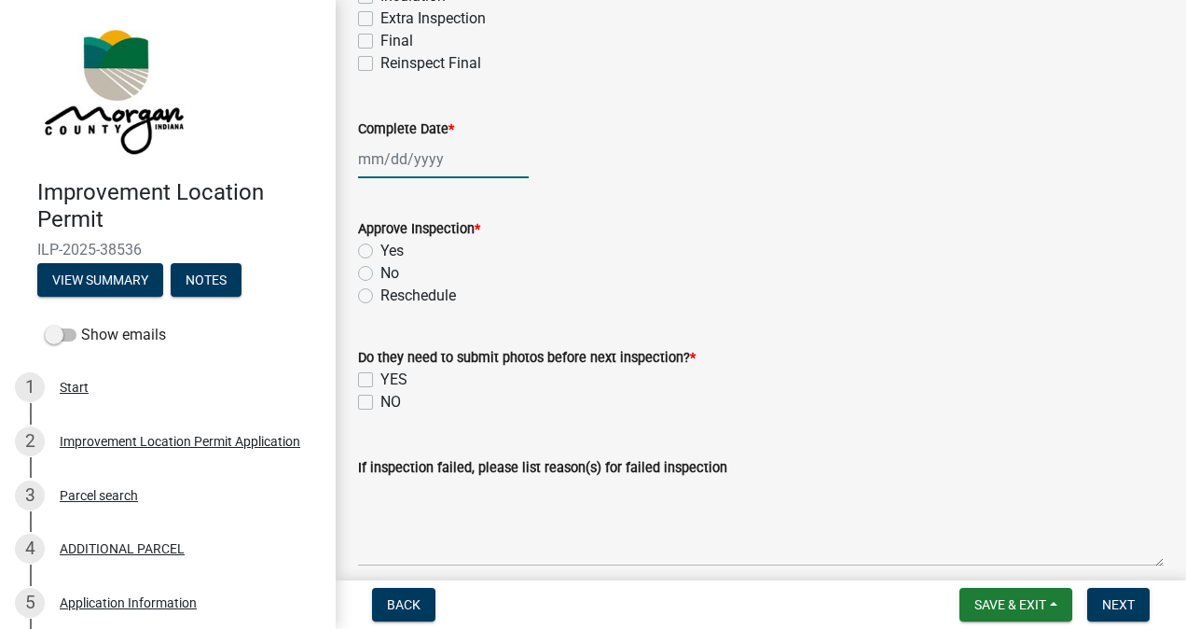
click at [438, 156] on div at bounding box center [443, 159] width 171 height 38
select select "9"
select select "2025"
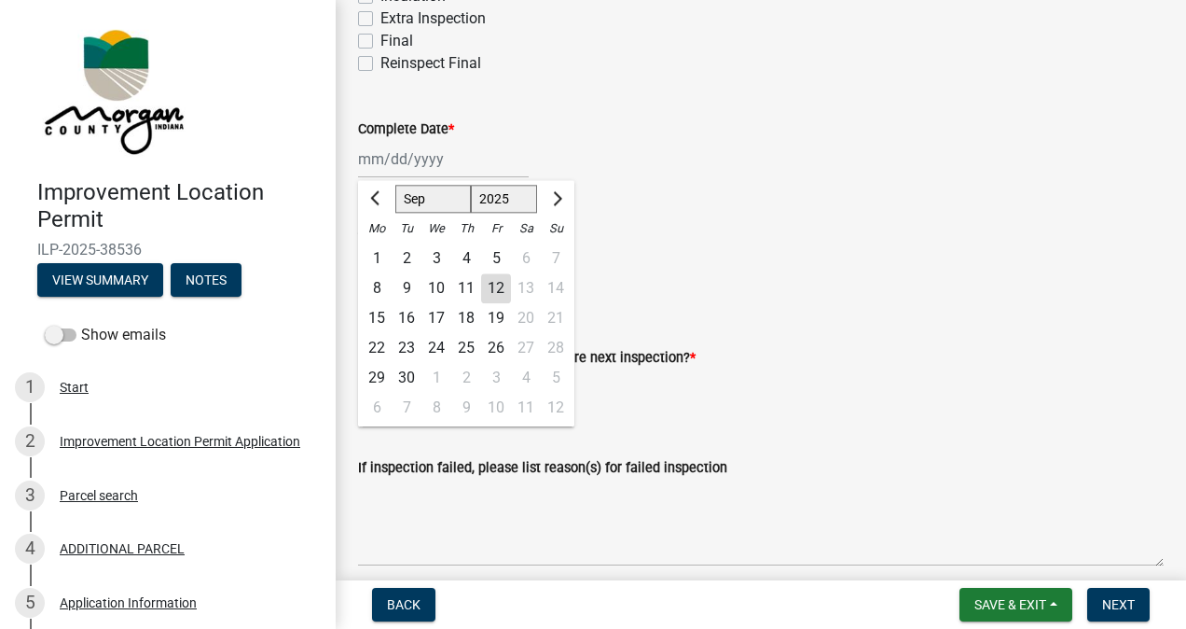
click at [492, 291] on div "12" at bounding box center [496, 288] width 30 height 30
type input "[DATE]"
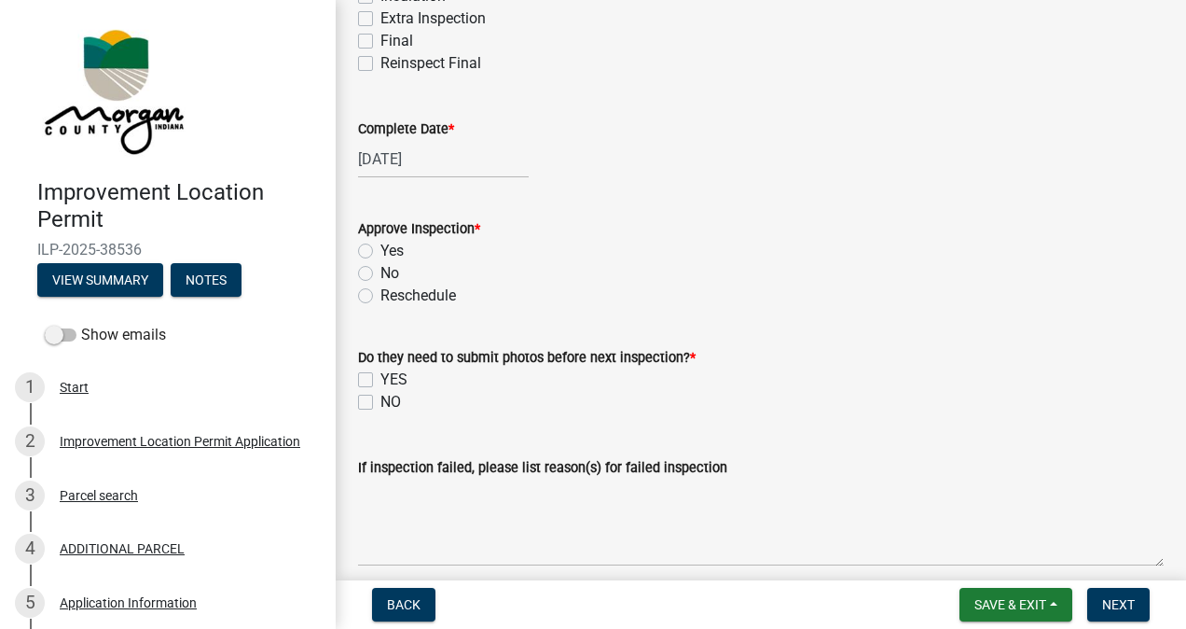
click at [380, 245] on label "Yes" at bounding box center [391, 251] width 23 height 22
click at [380, 245] on input "Yes" at bounding box center [386, 246] width 12 height 12
radio input "true"
click at [380, 399] on label "NO" at bounding box center [390, 402] width 21 height 22
click at [380, 399] on input "NO" at bounding box center [386, 397] width 12 height 12
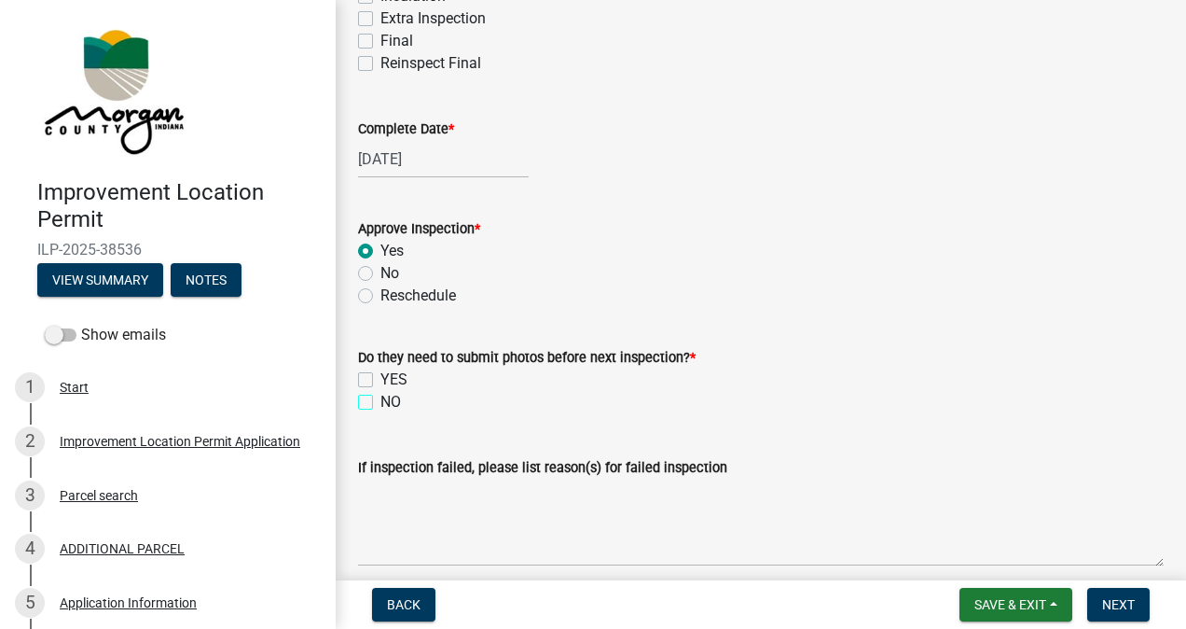
checkbox input "true"
checkbox input "false"
checkbox input "true"
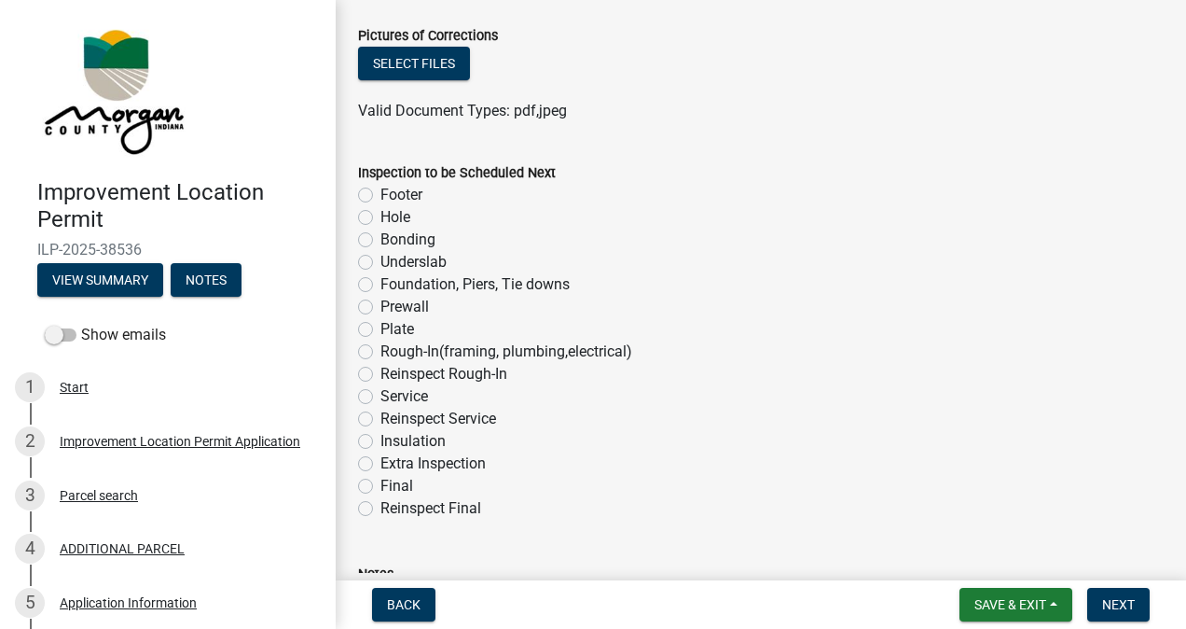
scroll to position [1099, 0]
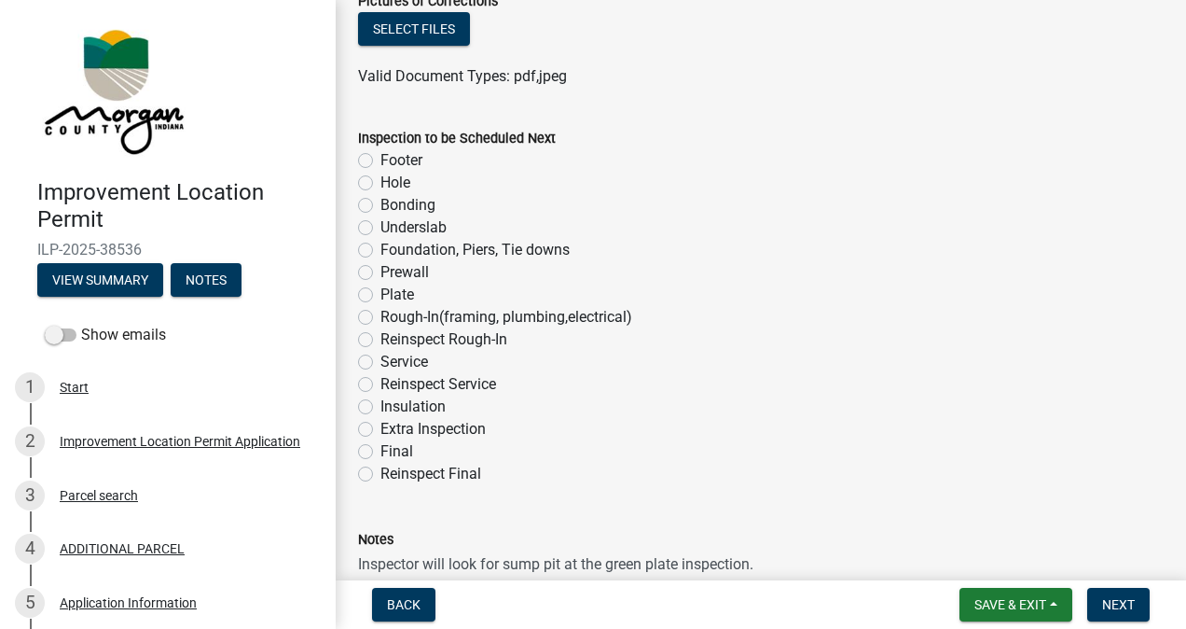
click at [380, 295] on label "Plate" at bounding box center [397, 294] width 34 height 22
click at [380, 295] on input "Plate" at bounding box center [386, 289] width 12 height 12
radio input "true"
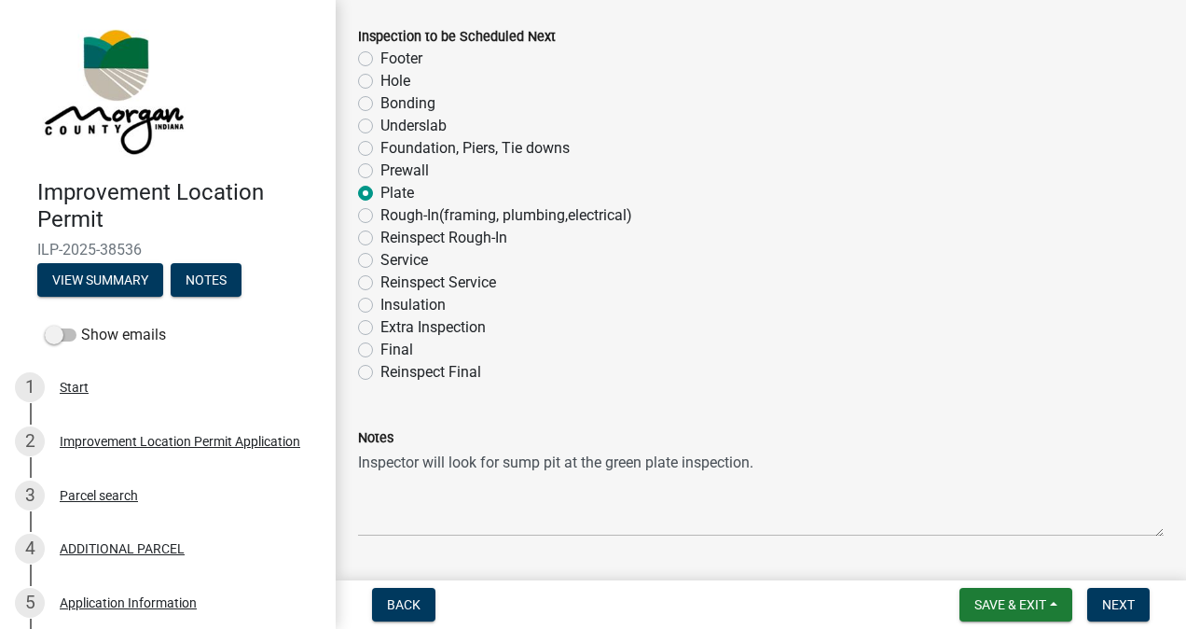
scroll to position [1251, 0]
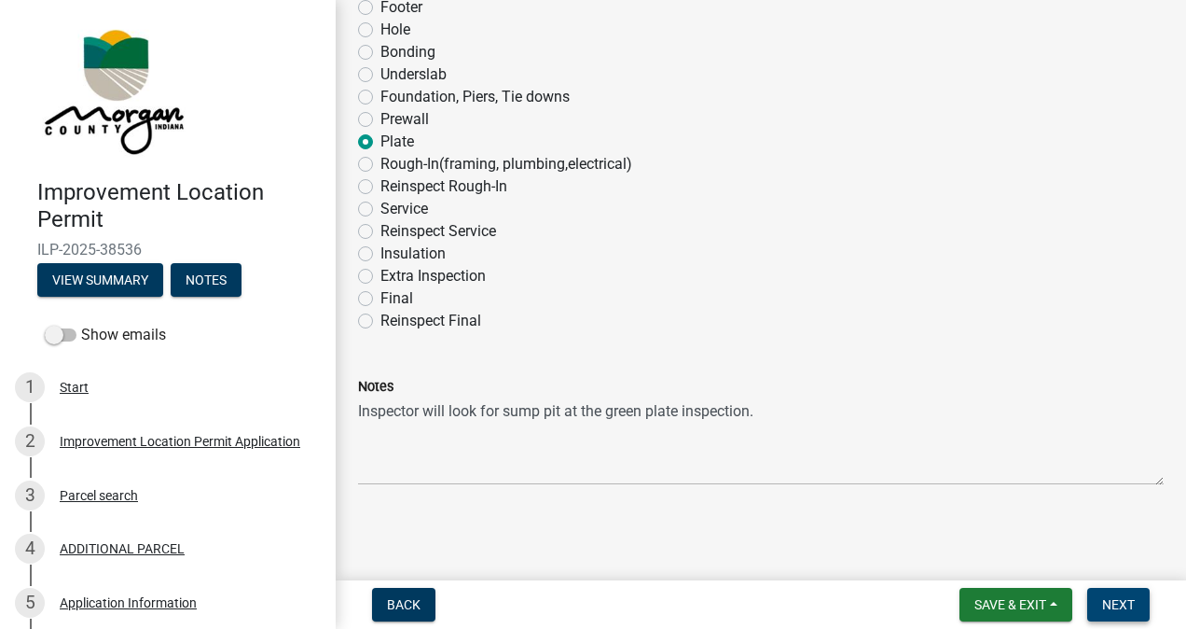
click at [1114, 606] on span "Next" at bounding box center [1118, 604] width 33 height 15
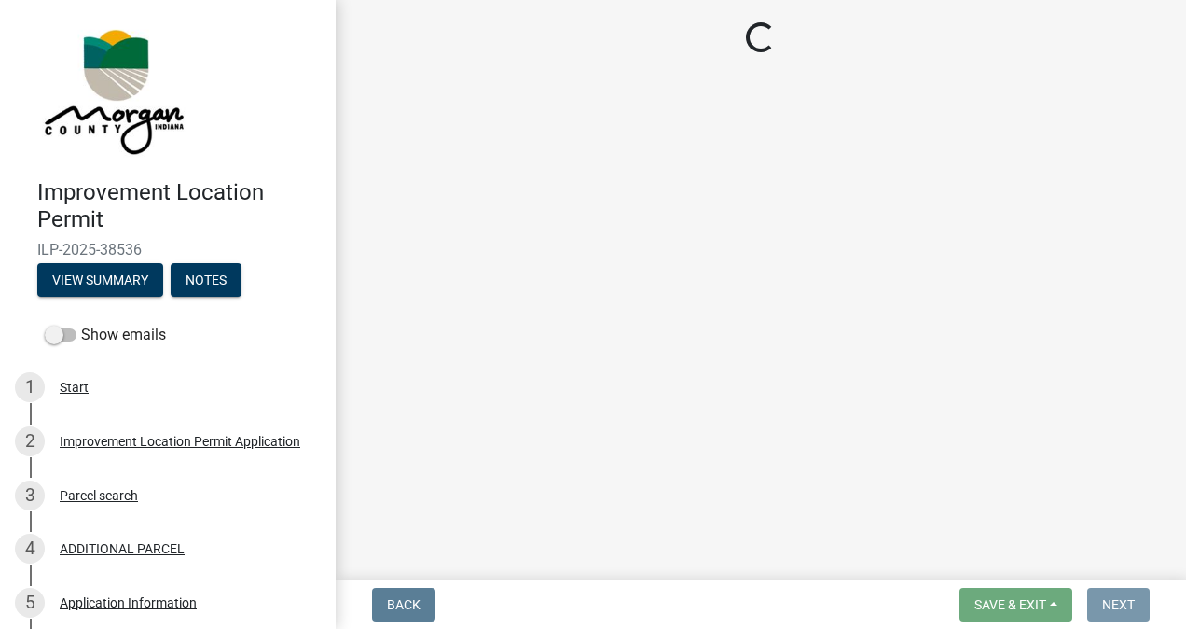
scroll to position [0, 0]
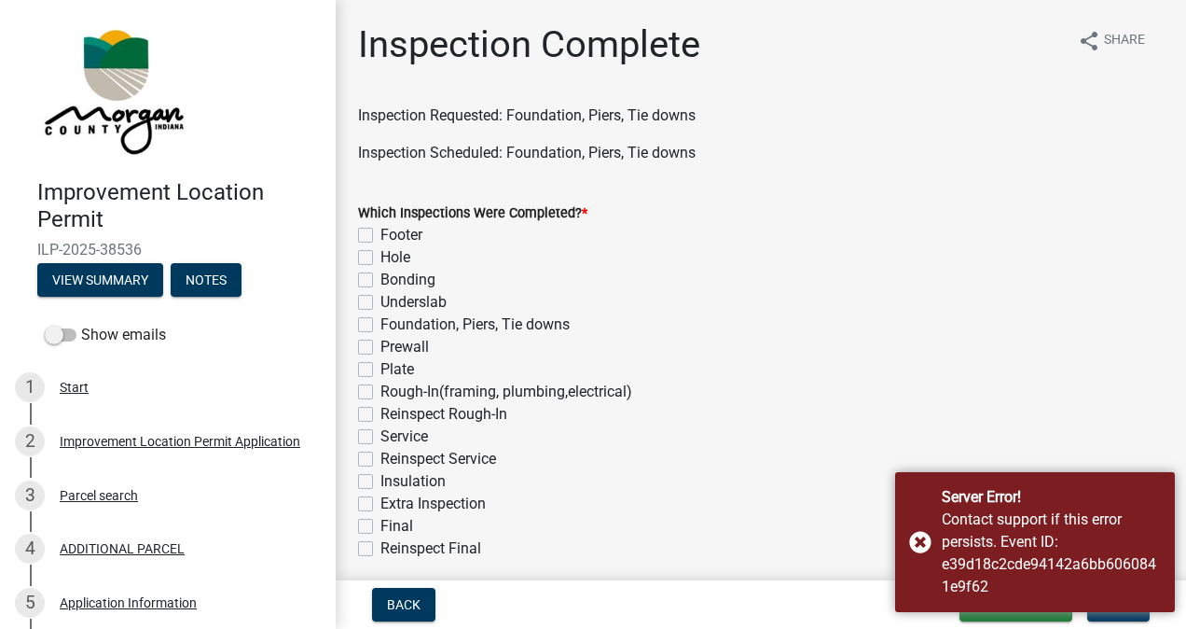
click at [915, 533] on div "Server Error! Contact support if this error persists. Event ID: e39d18c2cde9414…" at bounding box center [1035, 542] width 280 height 140
